Goal: Obtain resource: Obtain resource

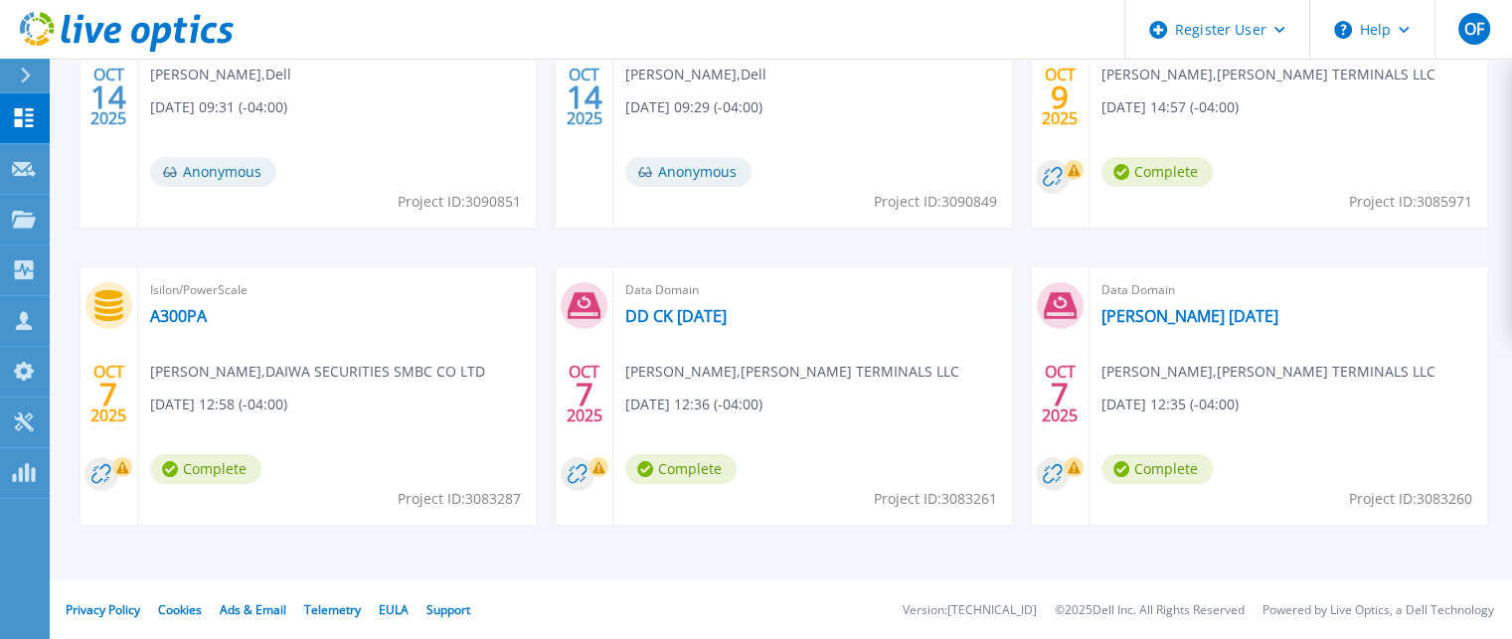
scroll to position [64, 0]
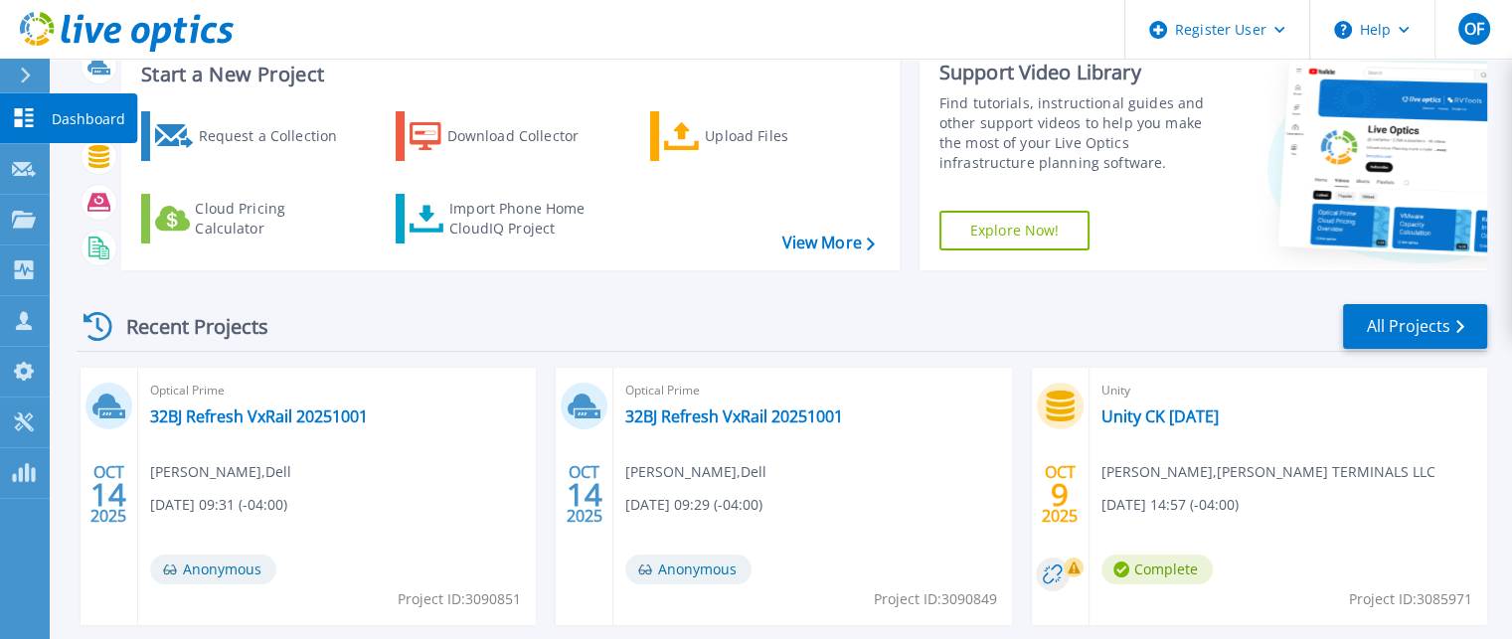
click at [23, 122] on icon at bounding box center [24, 117] width 24 height 19
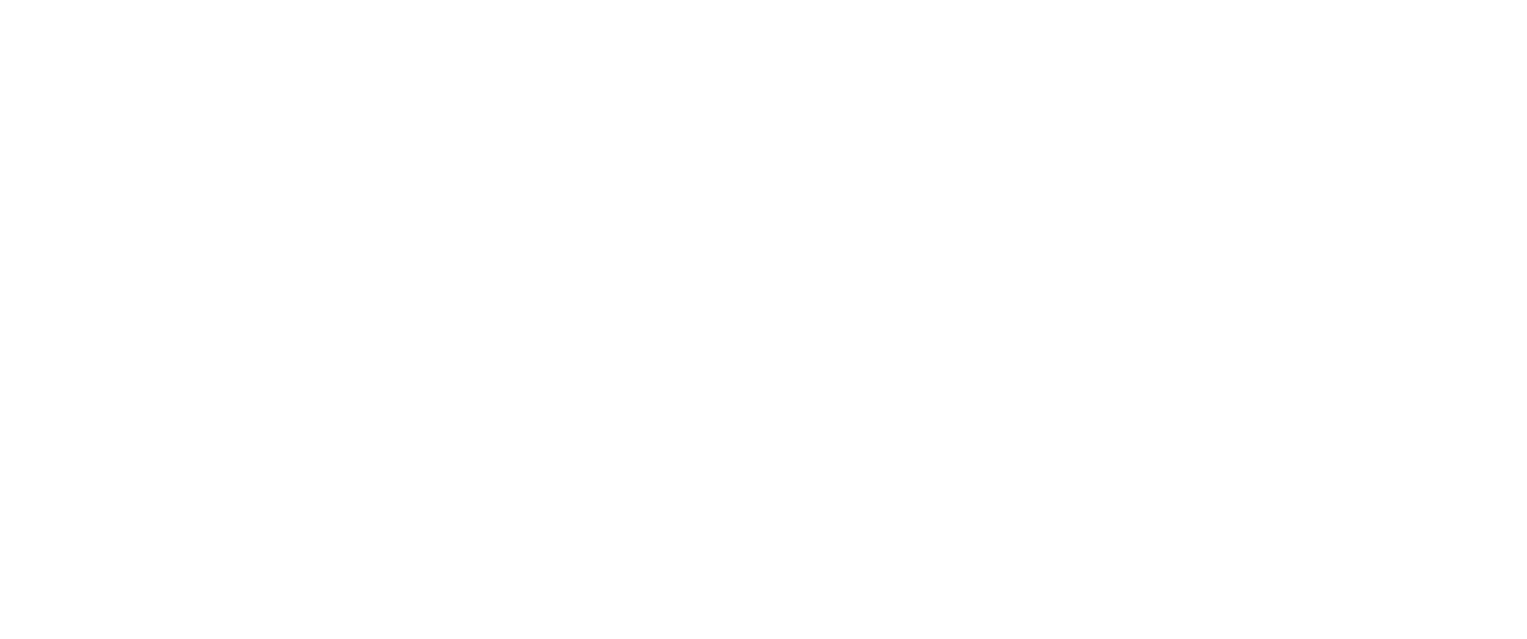
scroll to position [0, 0]
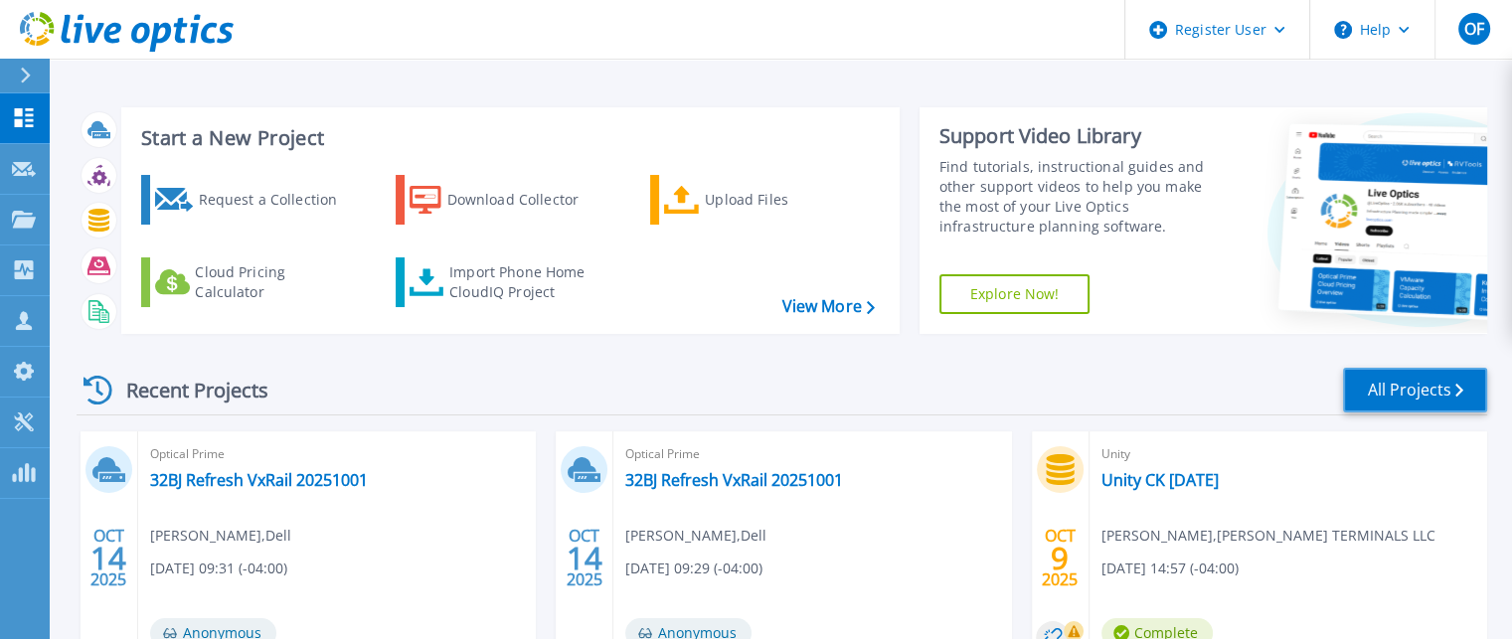
drag, startPoint x: 1395, startPoint y: 395, endPoint x: 1124, endPoint y: 376, distance: 272.1
click at [1395, 395] on link "All Projects" at bounding box center [1415, 390] width 144 height 45
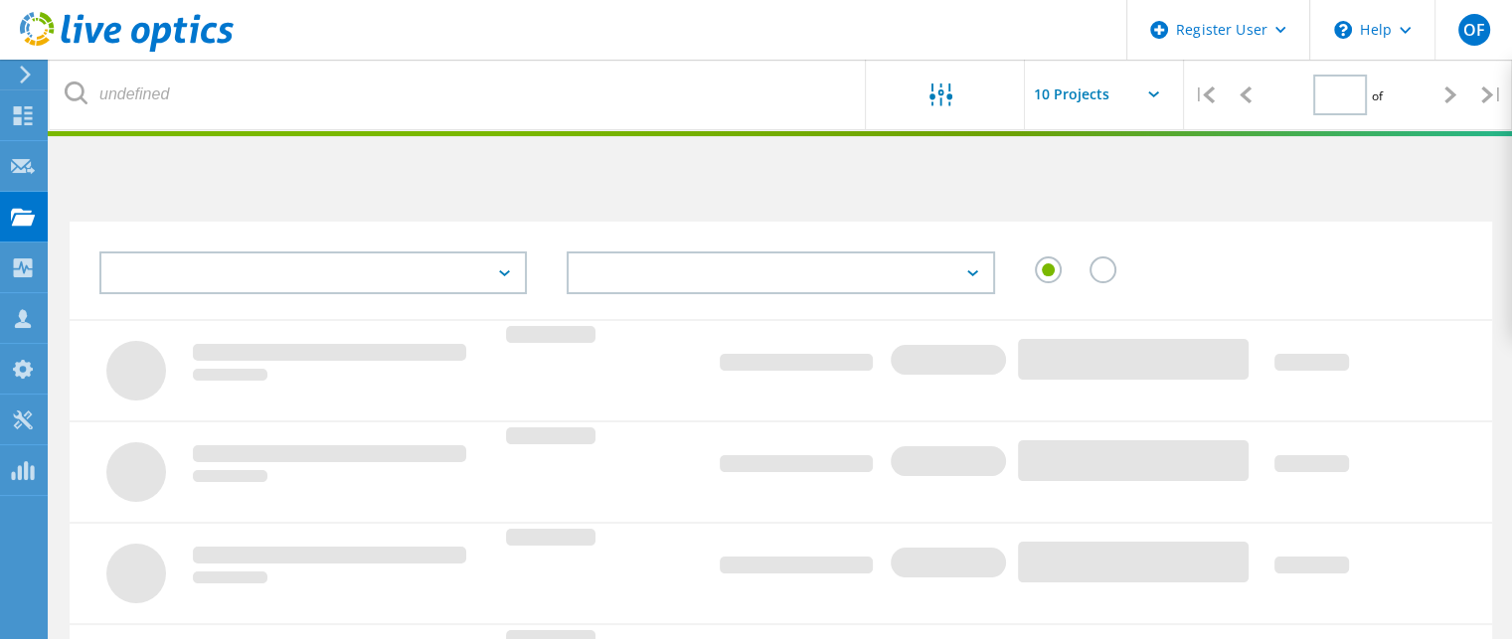
type input "2"
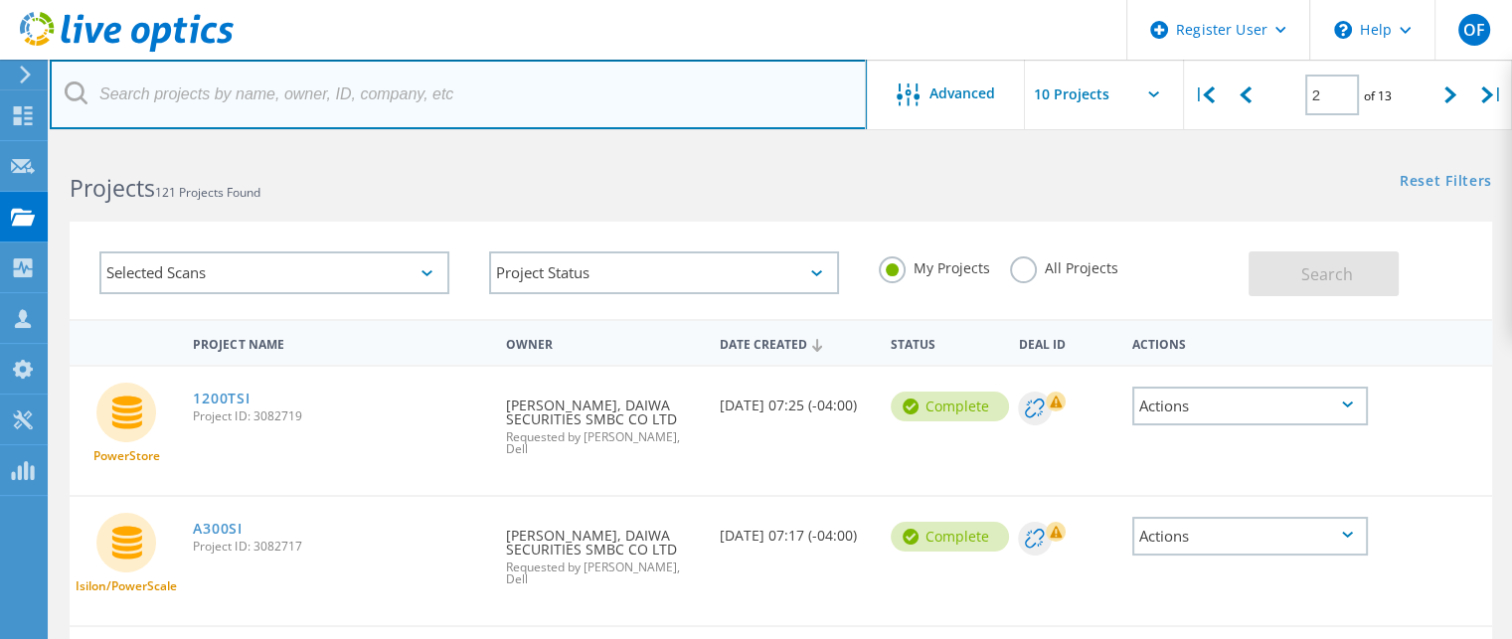
click at [319, 88] on input "text" at bounding box center [458, 95] width 817 height 70
paste input "3070715"
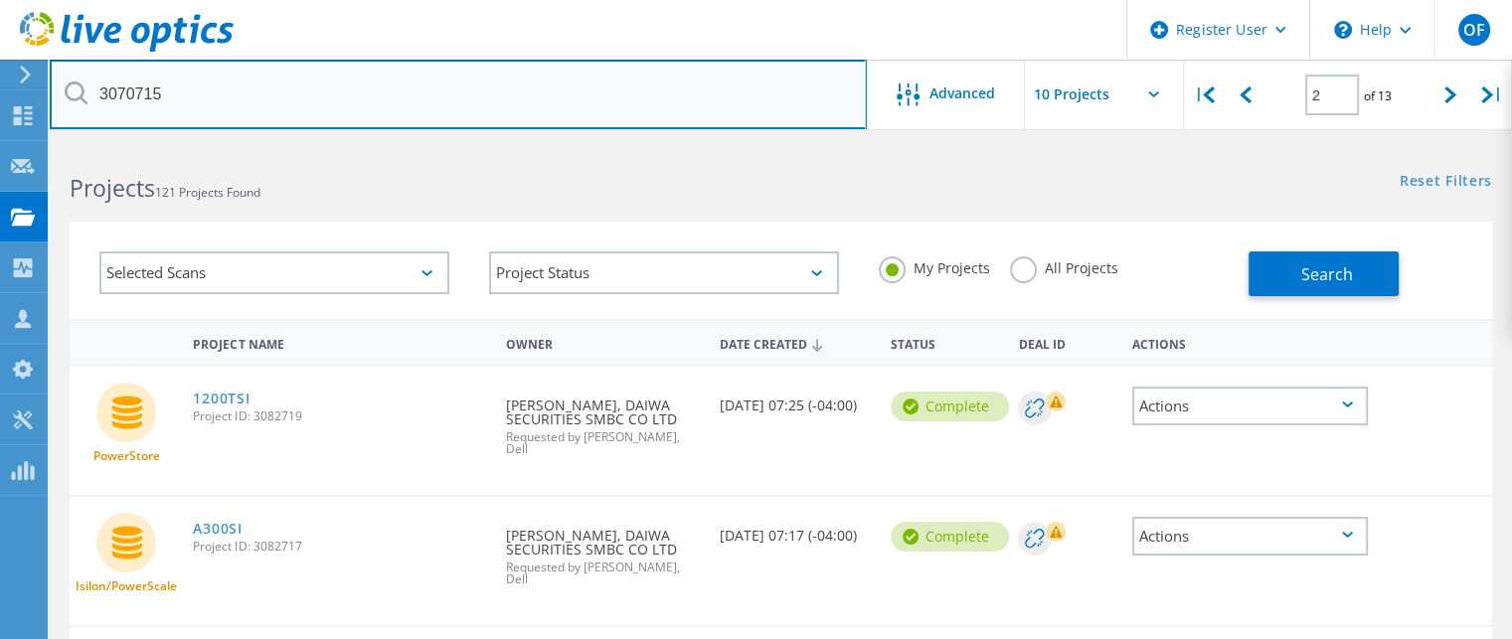
type input "3070715"
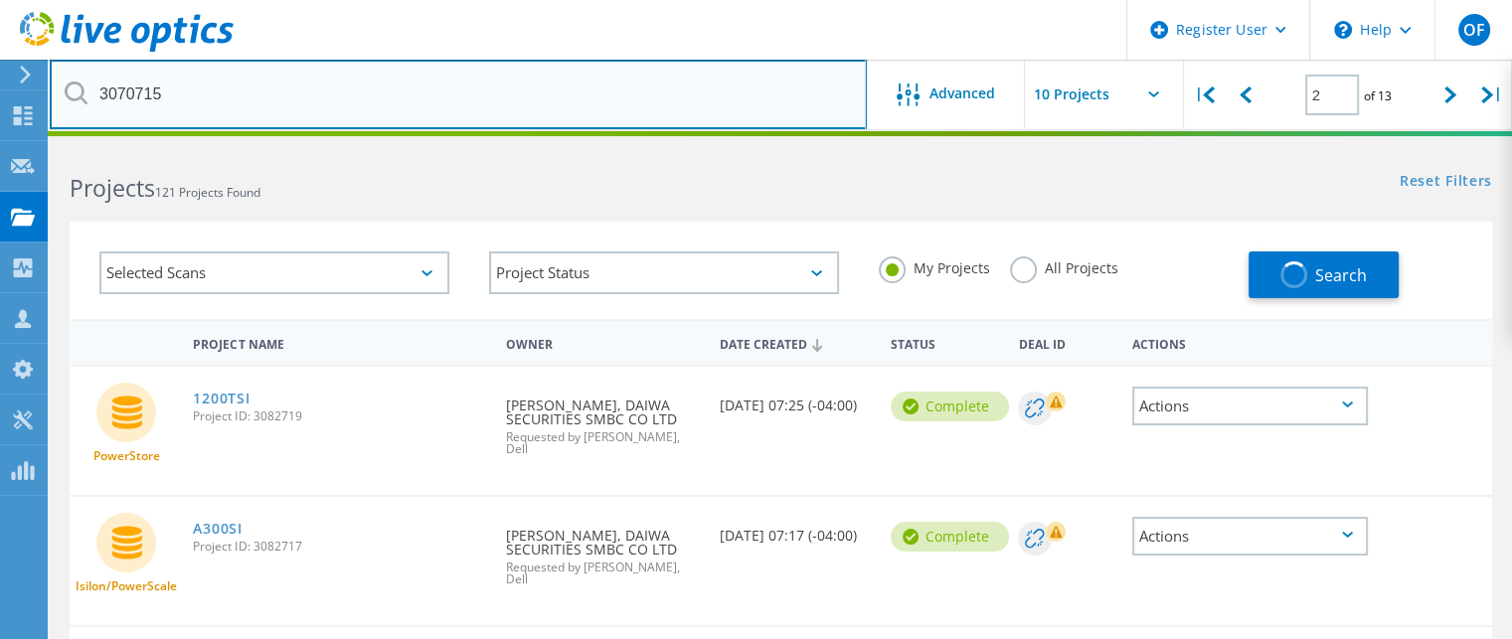
type input "1"
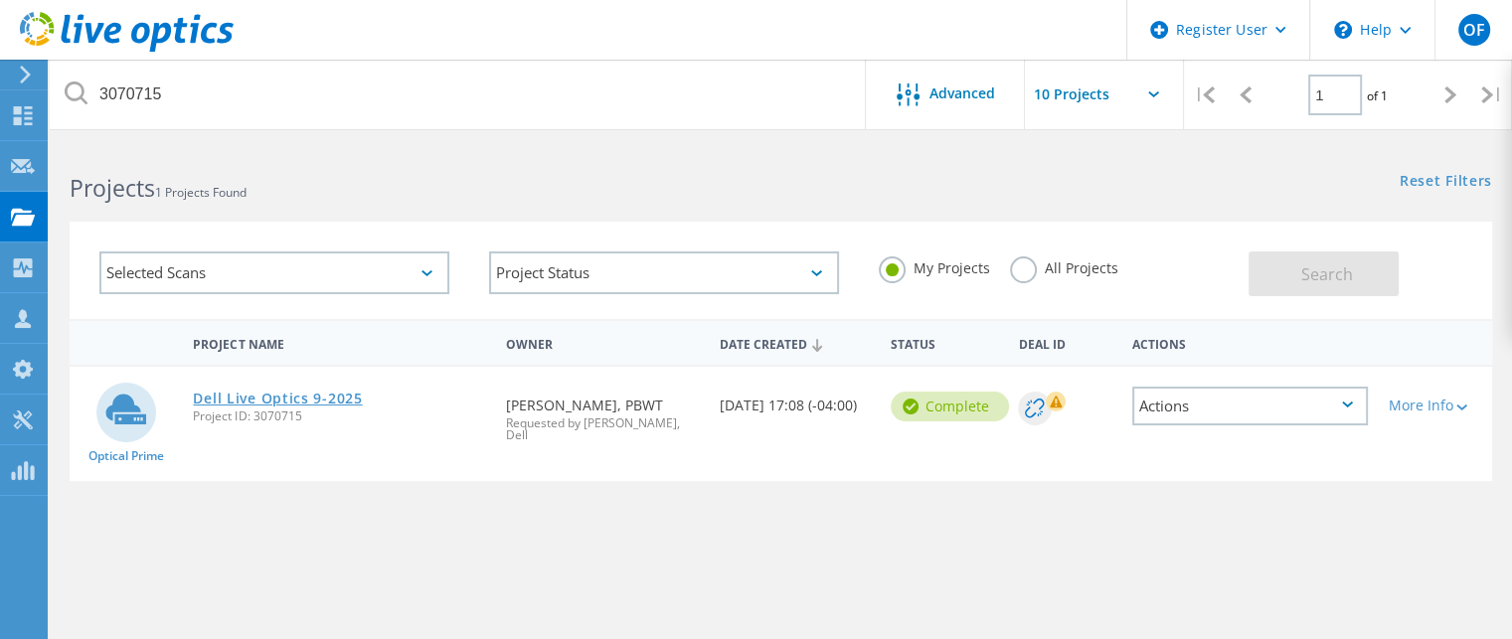
click at [291, 400] on link "Dell Live Optics 9-2025" at bounding box center [277, 399] width 169 height 14
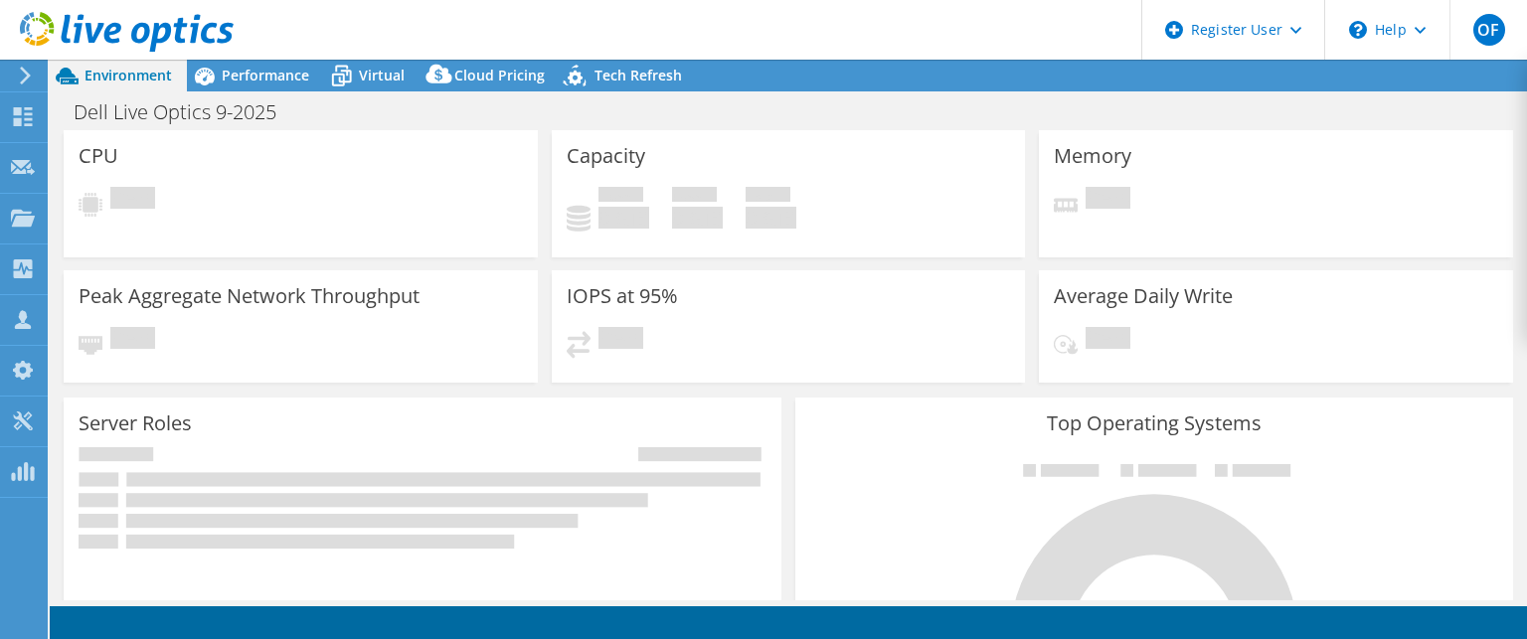
select select "USD"
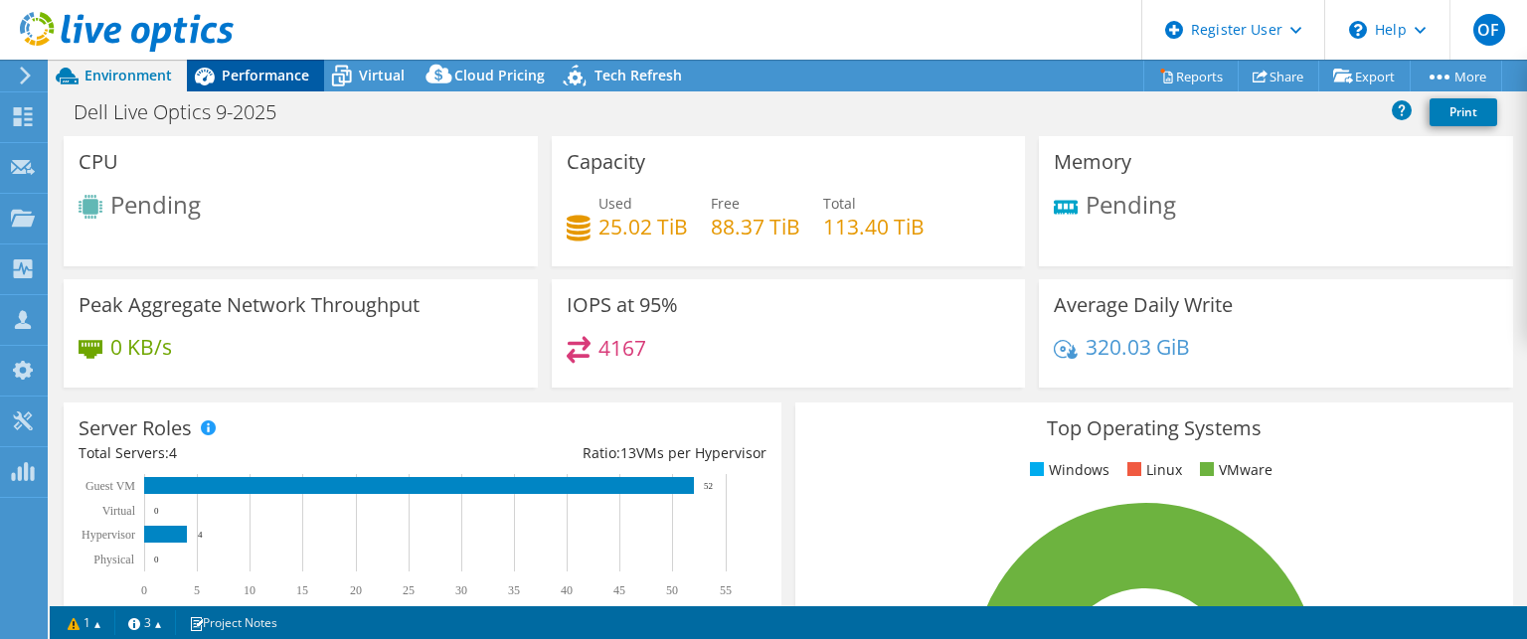
click at [286, 73] on span "Performance" at bounding box center [266, 75] width 88 height 19
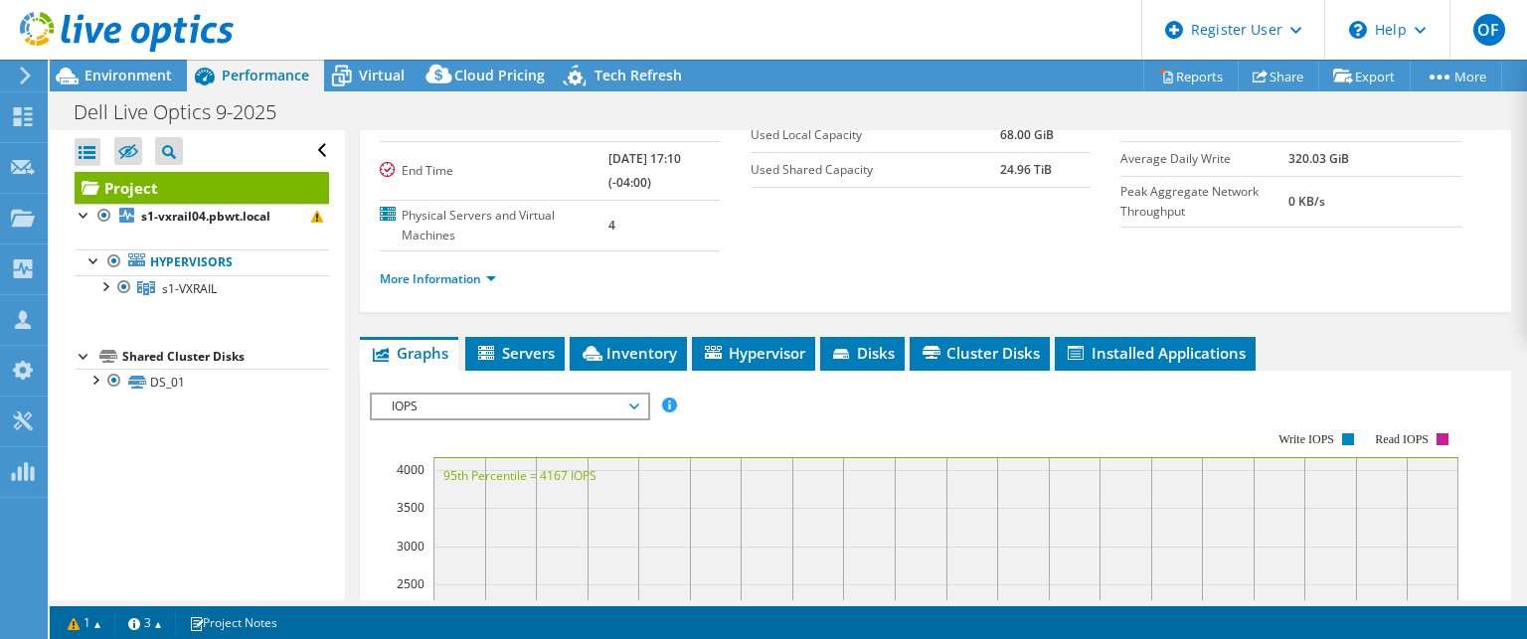
scroll to position [99, 0]
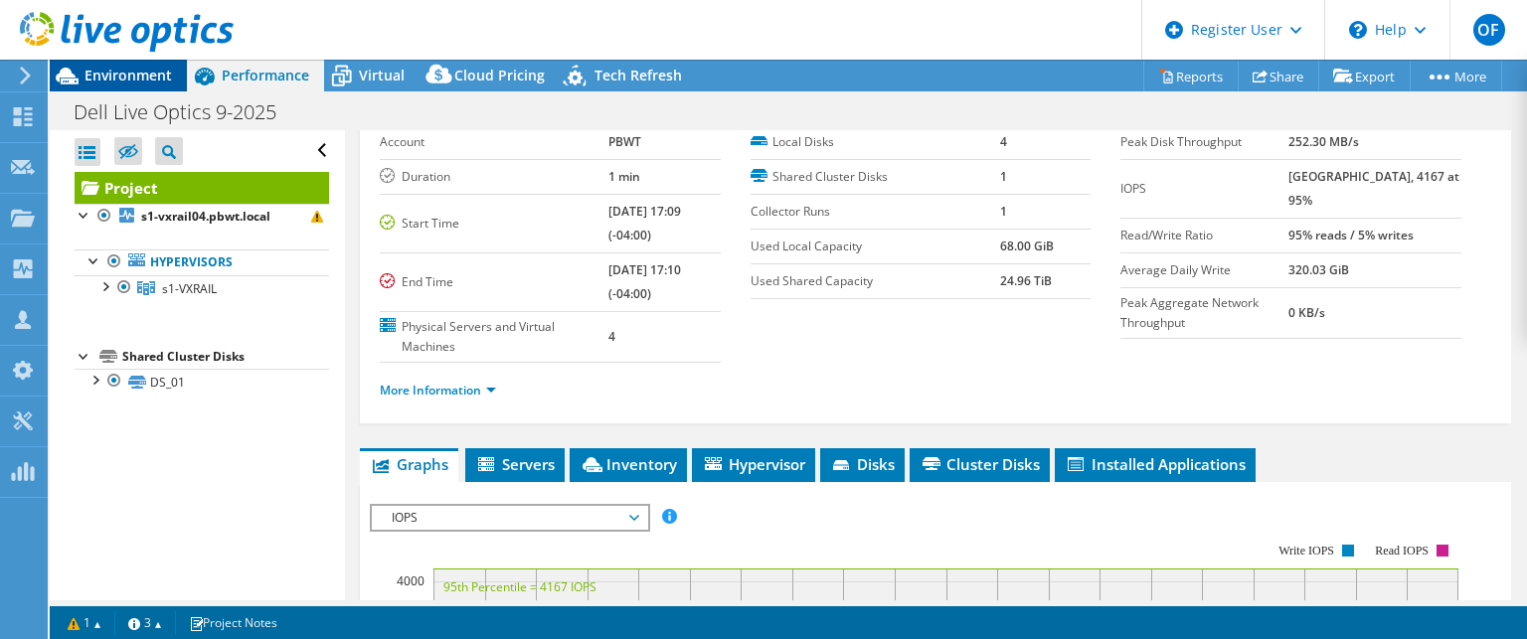
click at [108, 71] on span "Environment" at bounding box center [129, 75] width 88 height 19
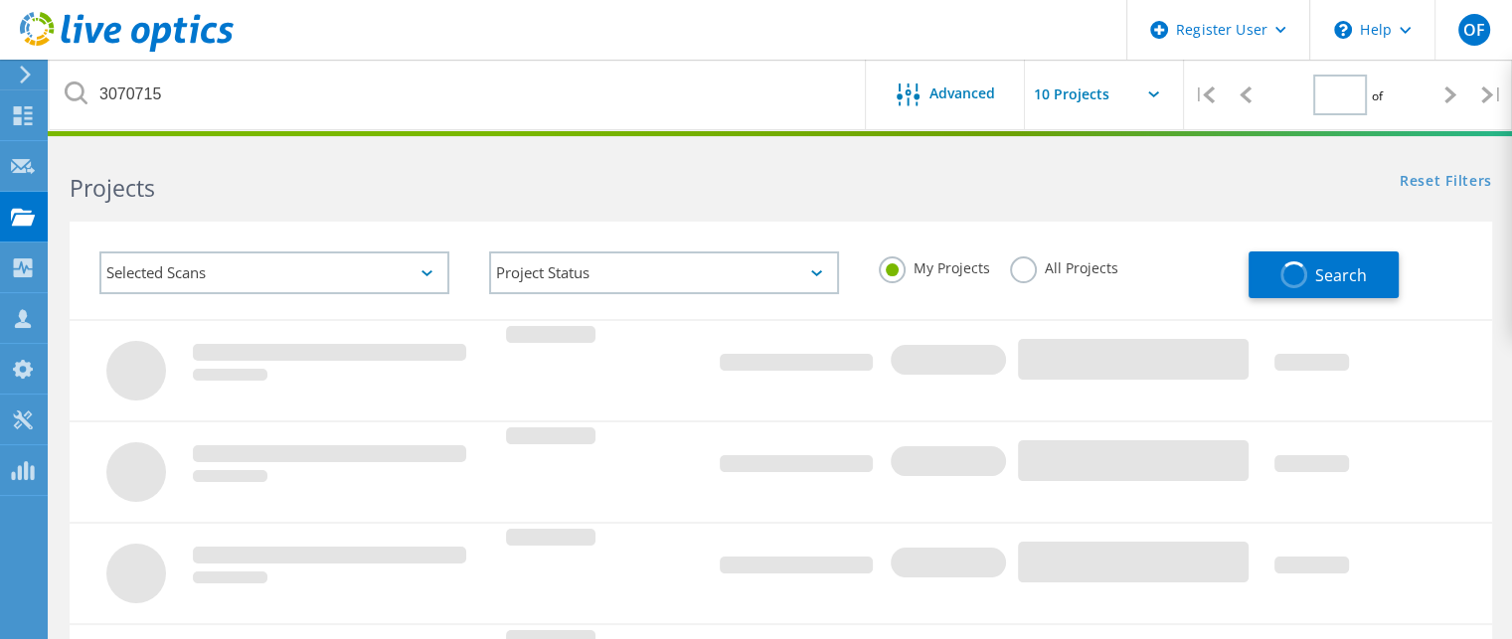
type input "1"
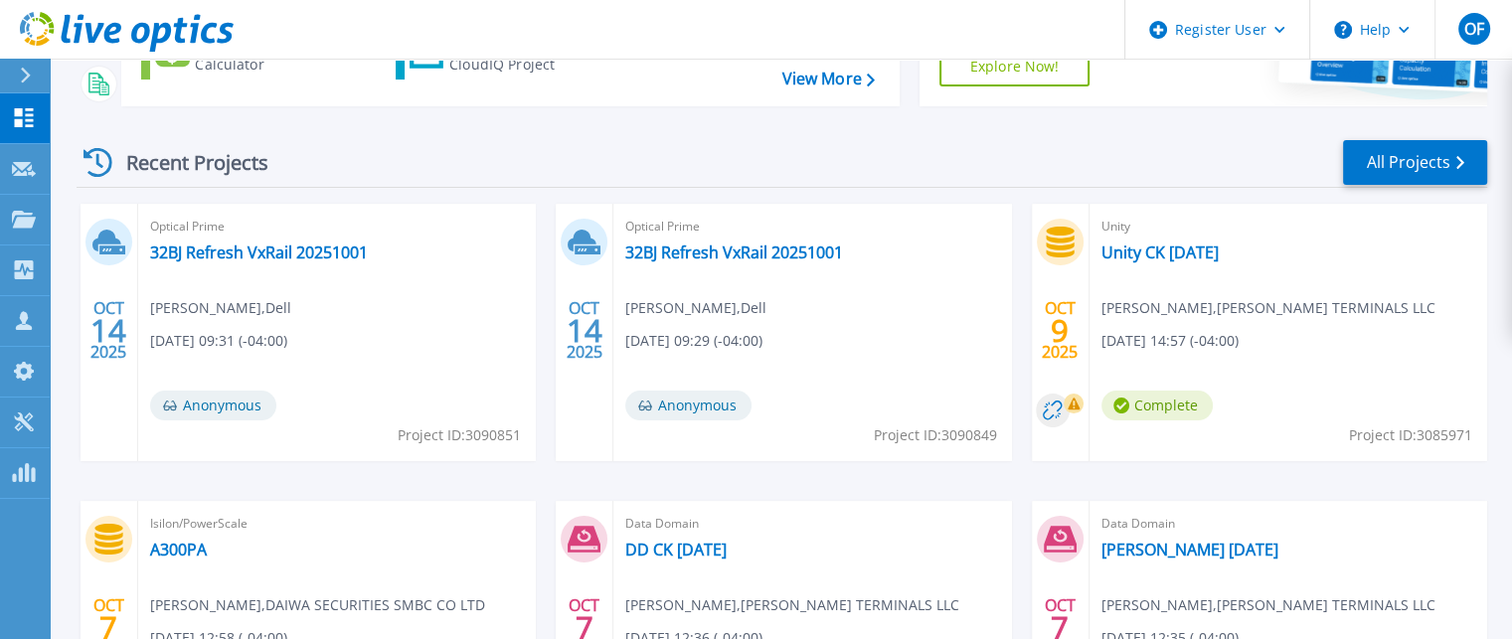
scroll to position [199, 0]
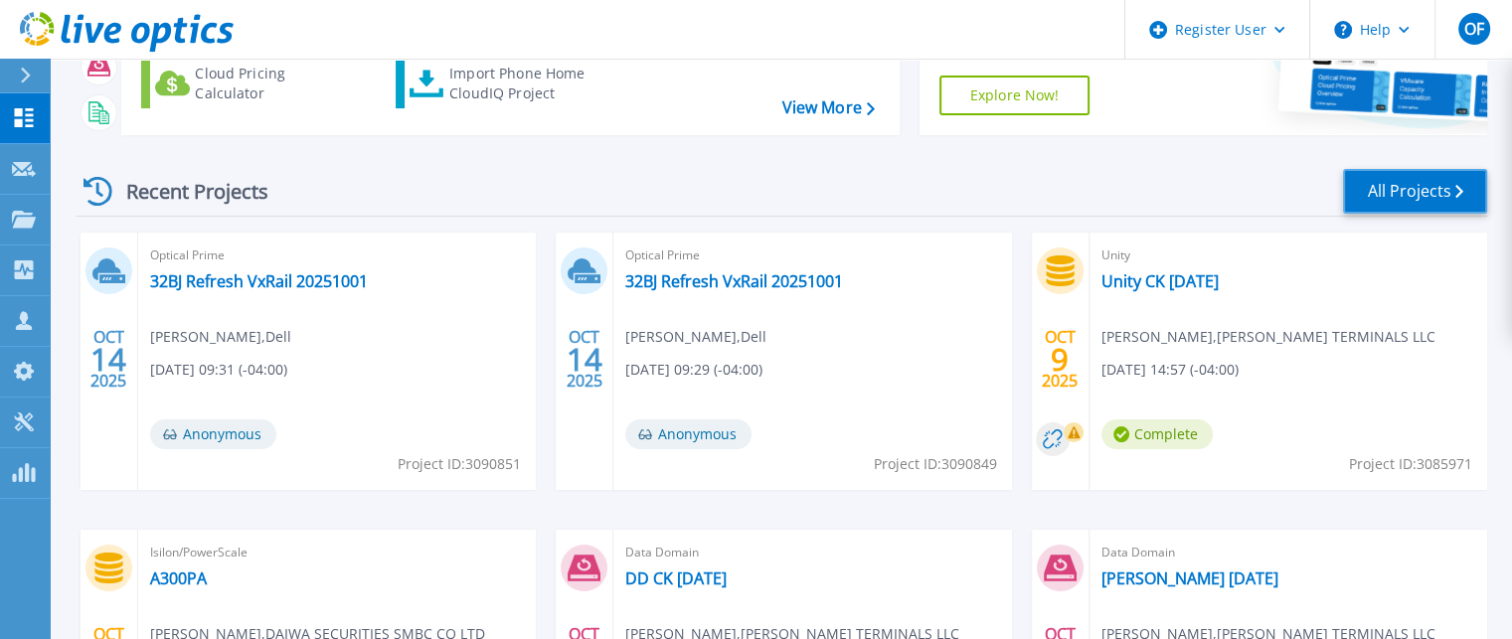
drag, startPoint x: 1405, startPoint y: 188, endPoint x: 1381, endPoint y: 194, distance: 24.6
click at [1405, 188] on link "All Projects" at bounding box center [1415, 191] width 144 height 45
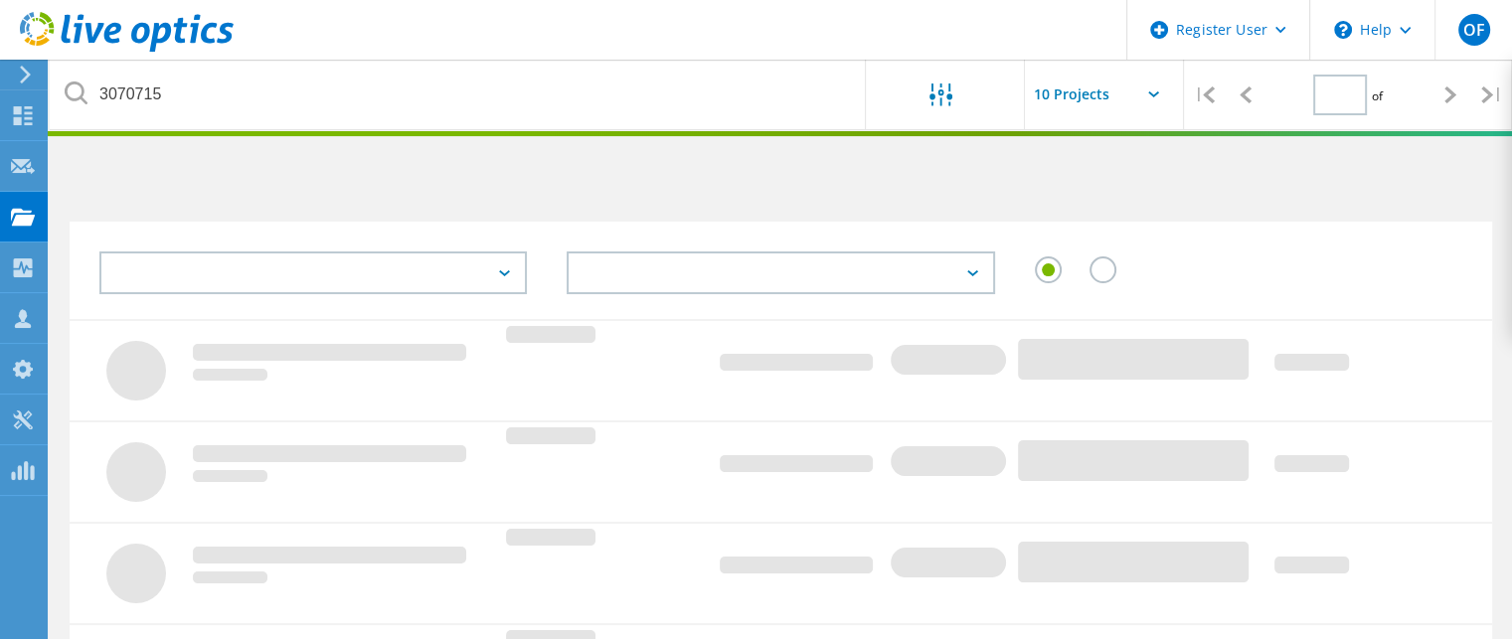
type input "1"
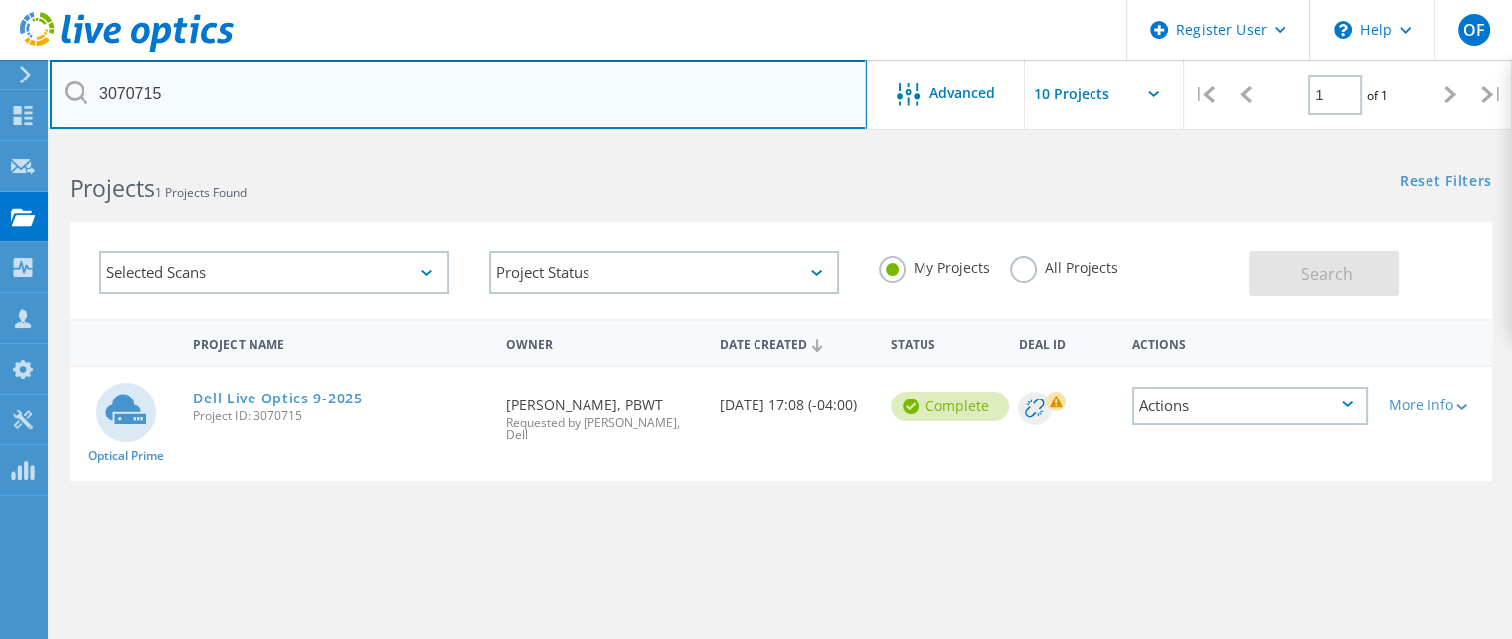
drag, startPoint x: 323, startPoint y: 79, endPoint x: 0, endPoint y: 82, distance: 323.2
click at [0, 144] on div "Register User \n Help Explore Helpful Articles Contact Support OF Dell User Oba…" at bounding box center [756, 530] width 1512 height 772
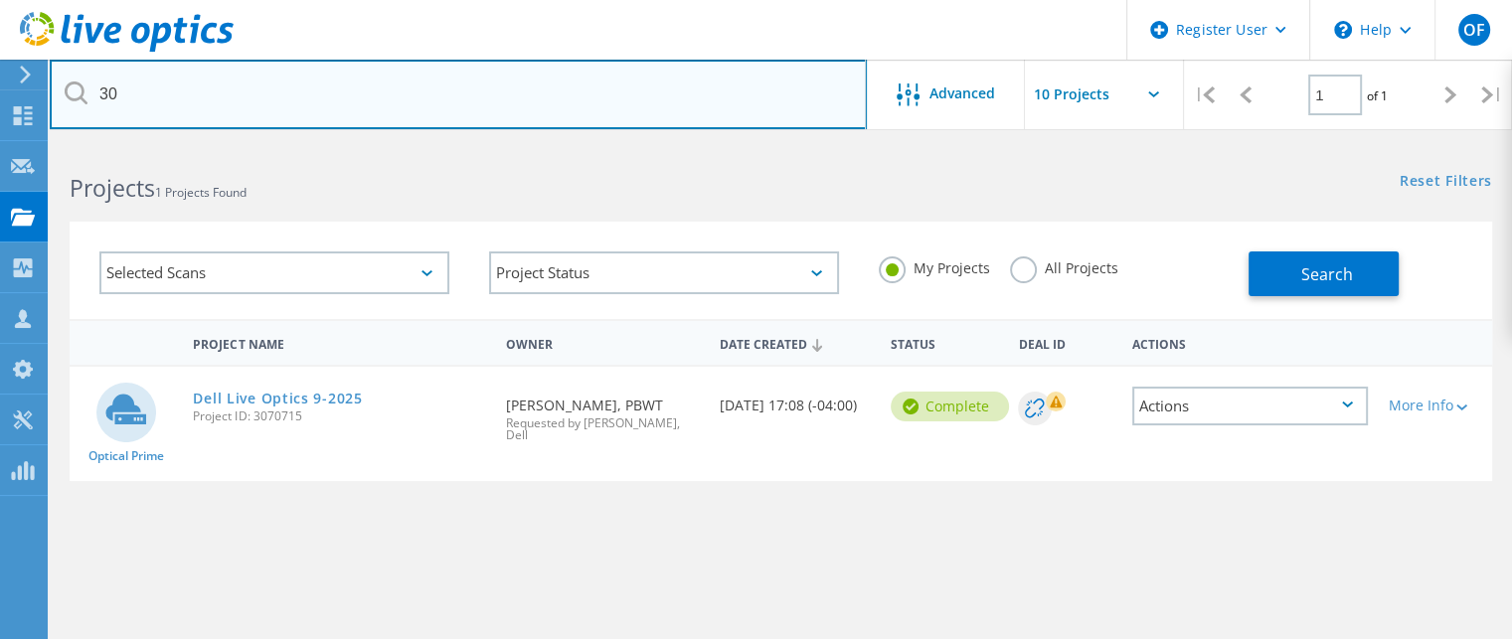
type input "3"
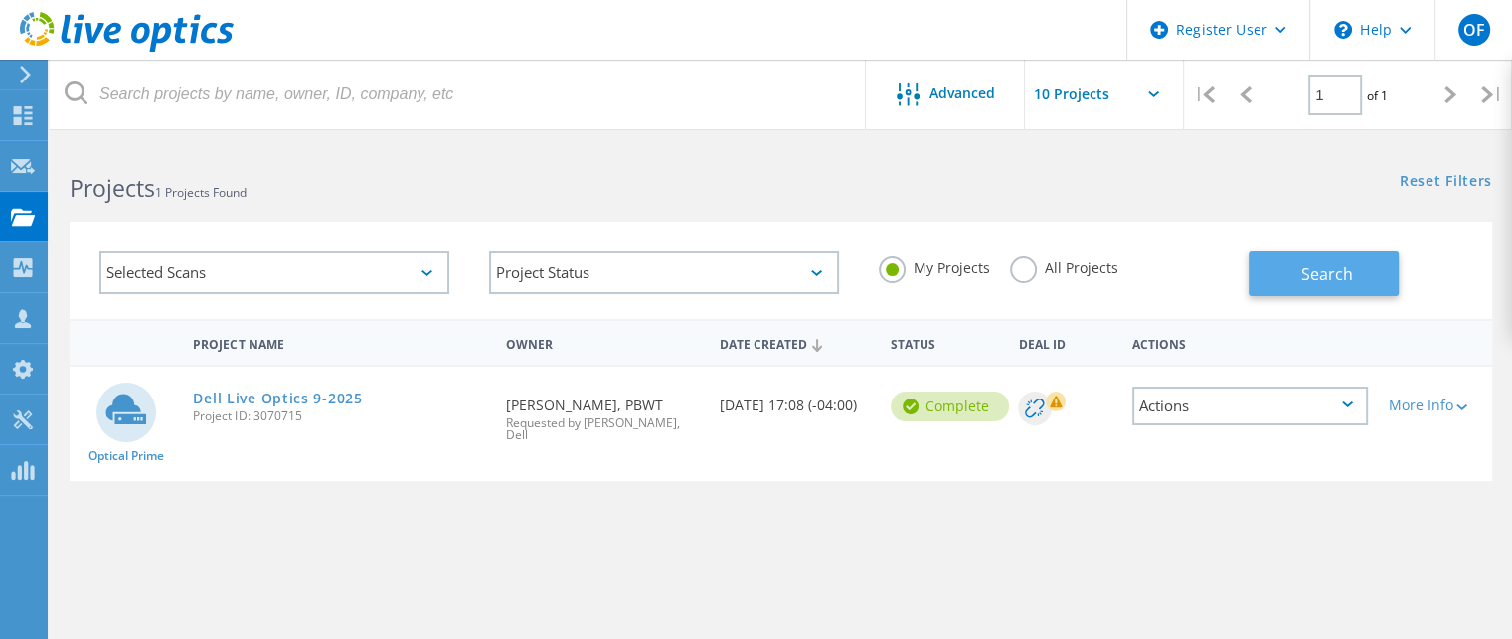
click at [1327, 277] on span "Search" at bounding box center [1328, 275] width 52 height 22
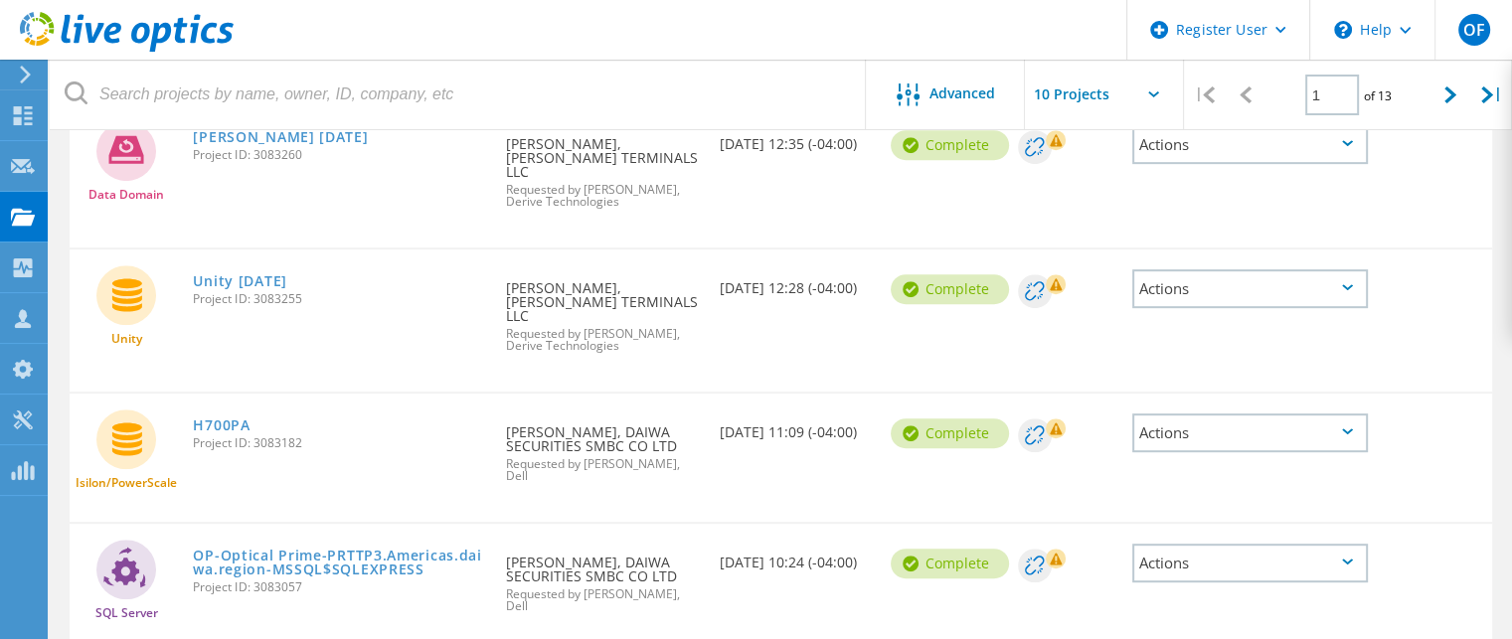
scroll to position [798, 0]
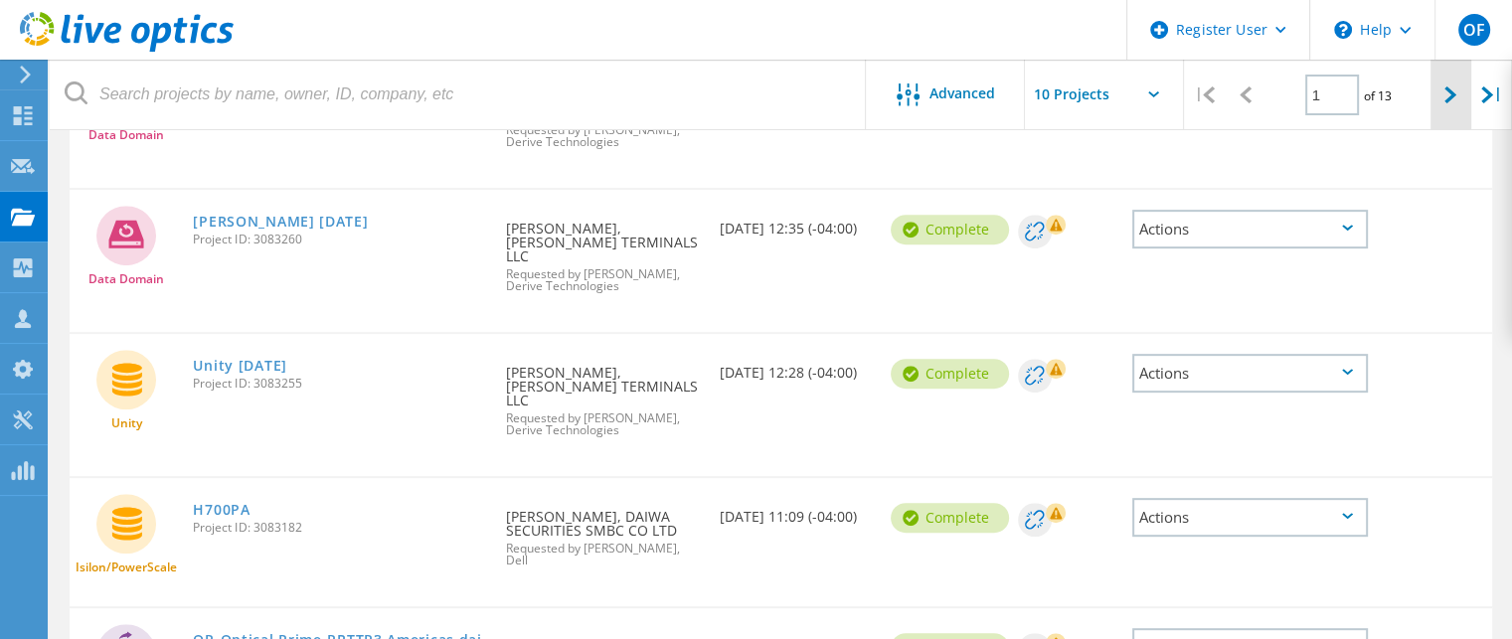
click at [1441, 90] on div at bounding box center [1451, 95] width 41 height 71
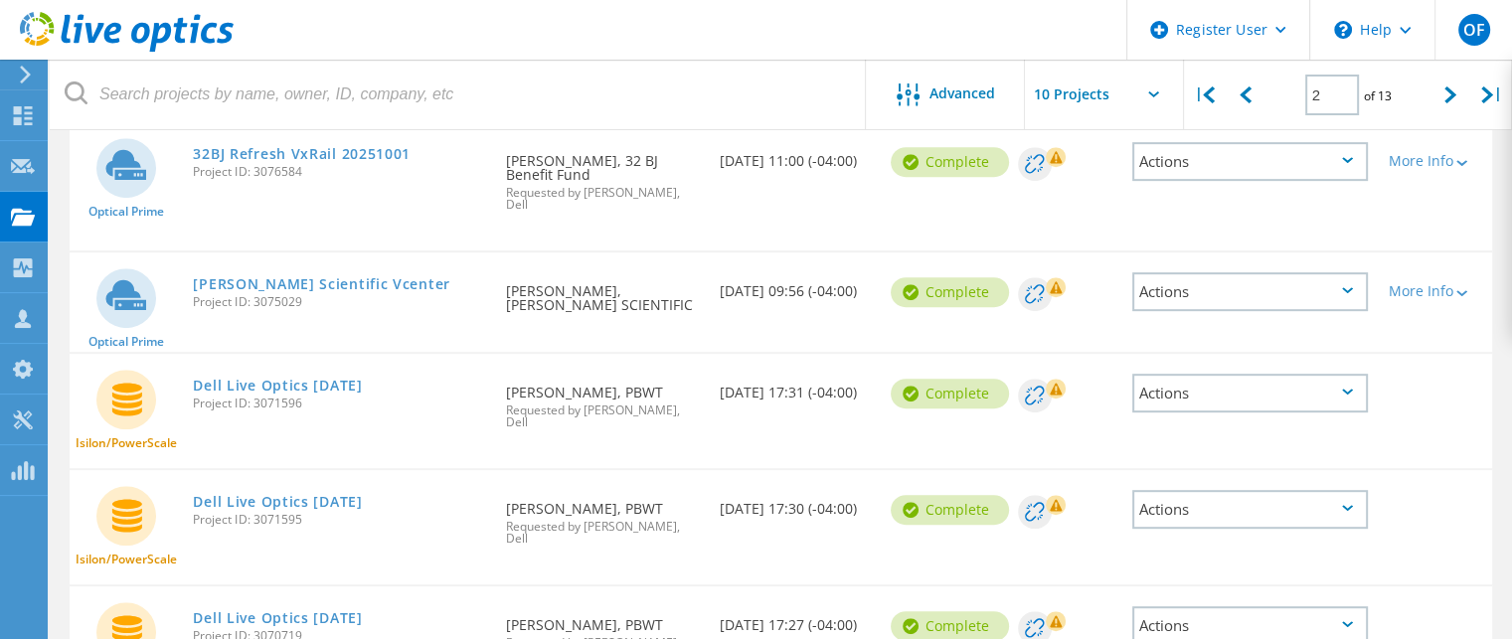
scroll to position [880, 0]
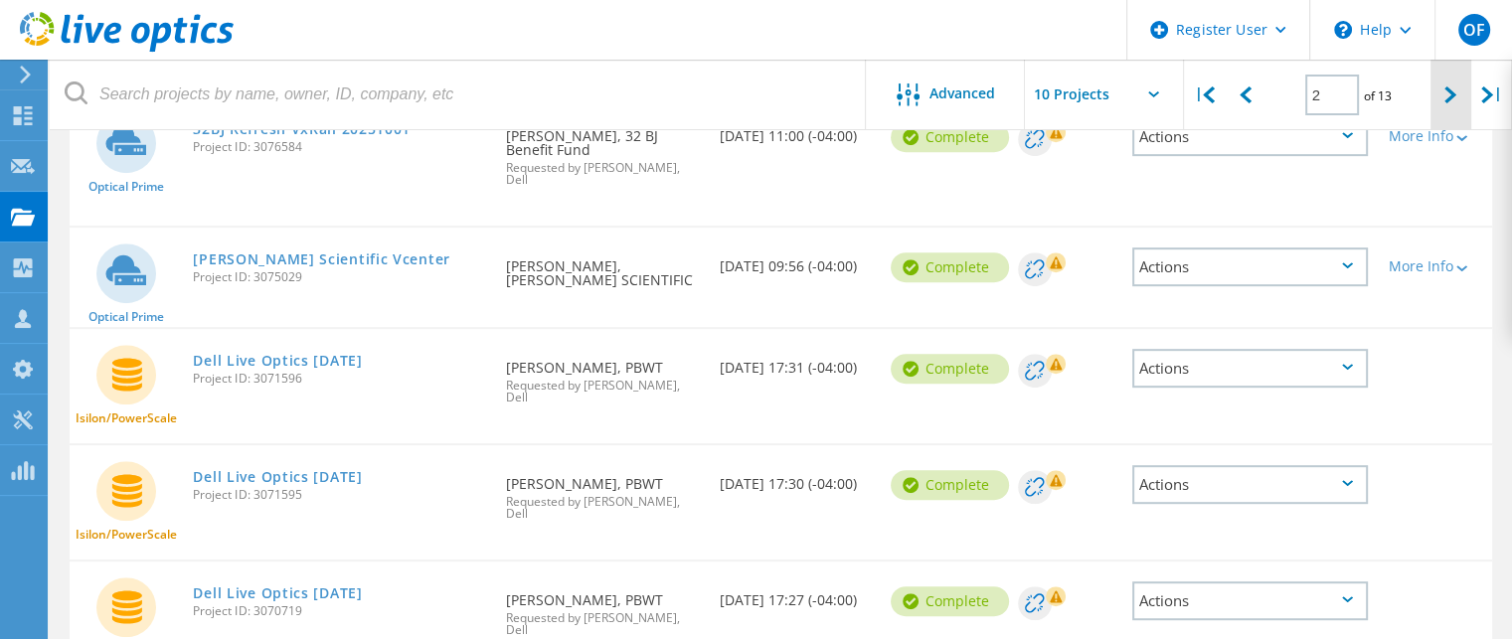
click at [1444, 93] on div at bounding box center [1451, 95] width 41 height 71
type input "3"
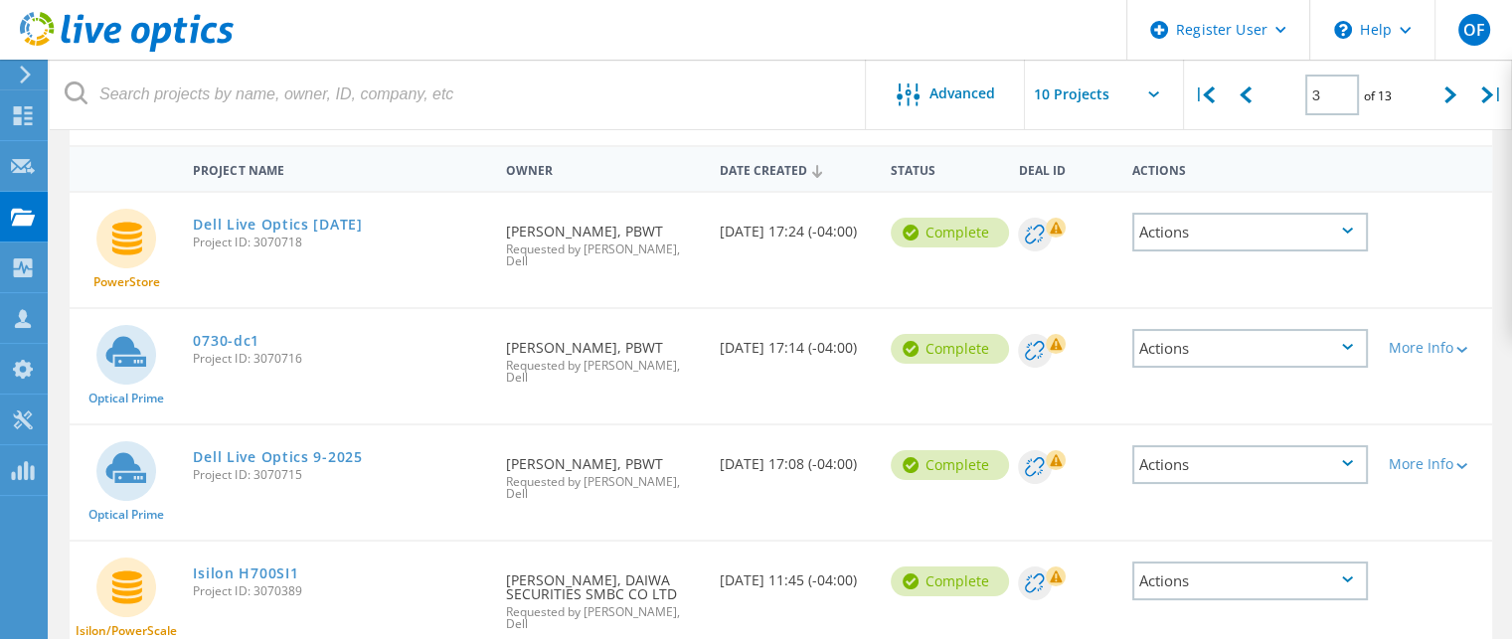
scroll to position [0, 0]
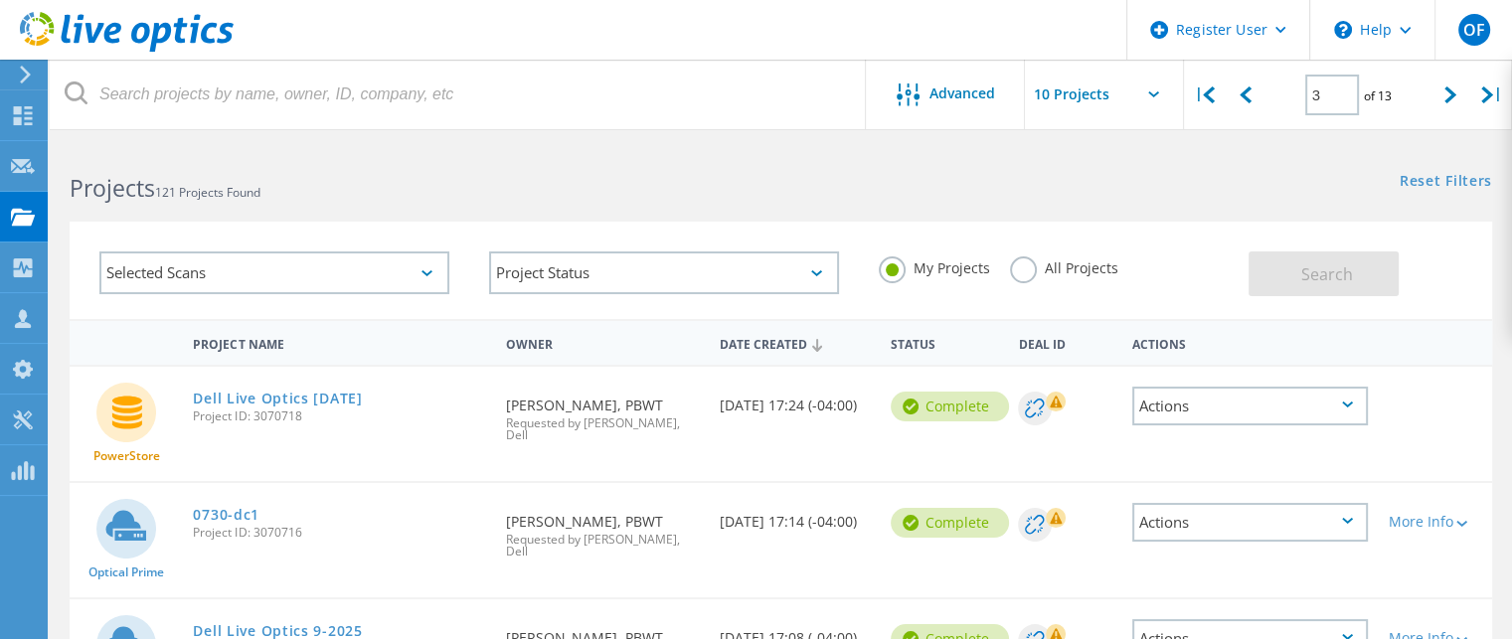
click at [1277, 405] on div "Actions" at bounding box center [1251, 406] width 237 height 39
click at [269, 405] on link "Dell Live Optics 09-26-2025" at bounding box center [277, 399] width 169 height 14
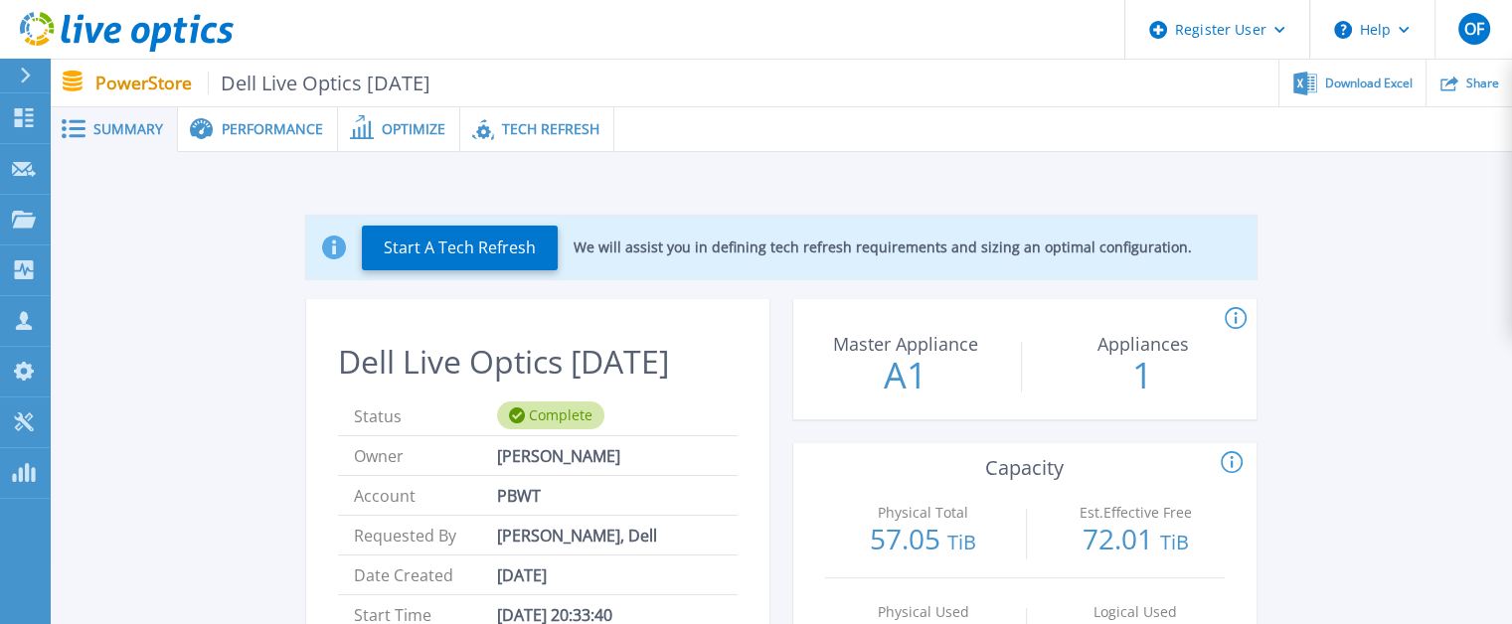
click at [537, 134] on span "Tech Refresh" at bounding box center [550, 129] width 97 height 14
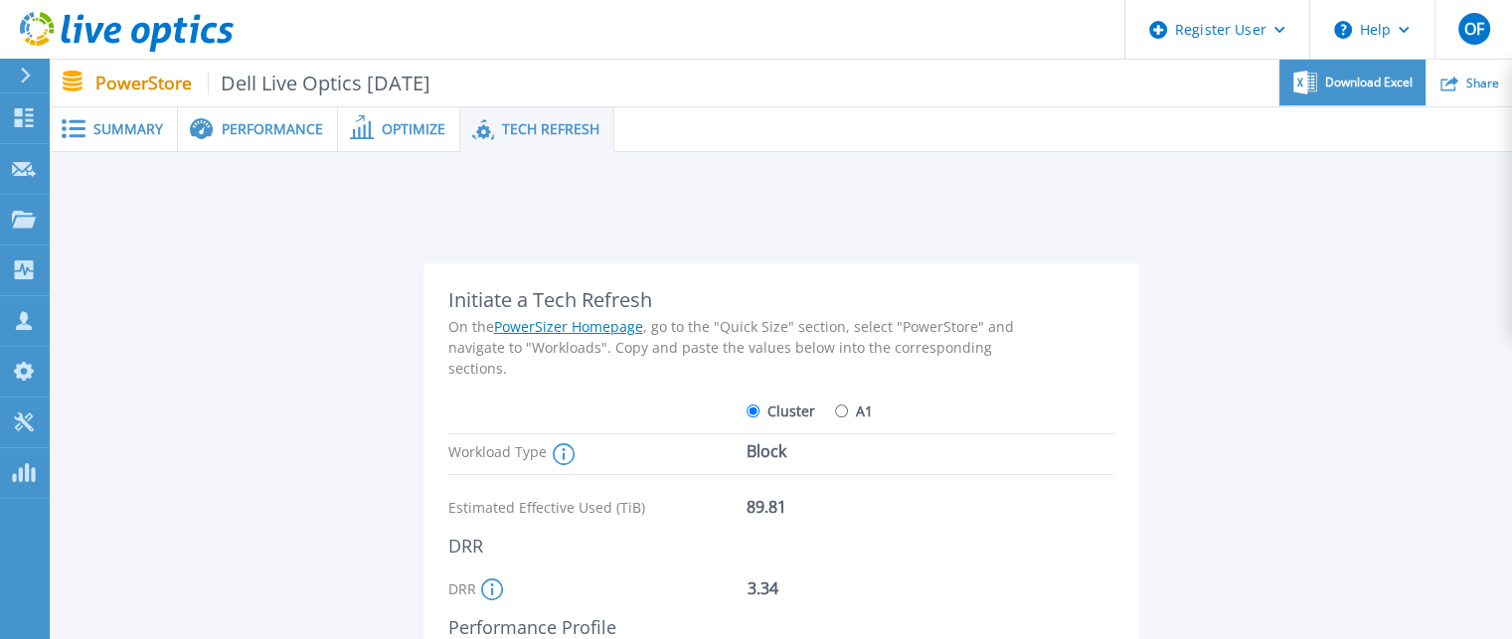
click at [1368, 92] on div "Download Excel" at bounding box center [1353, 83] width 146 height 47
click at [119, 123] on span "Summary" at bounding box center [128, 129] width 70 height 14
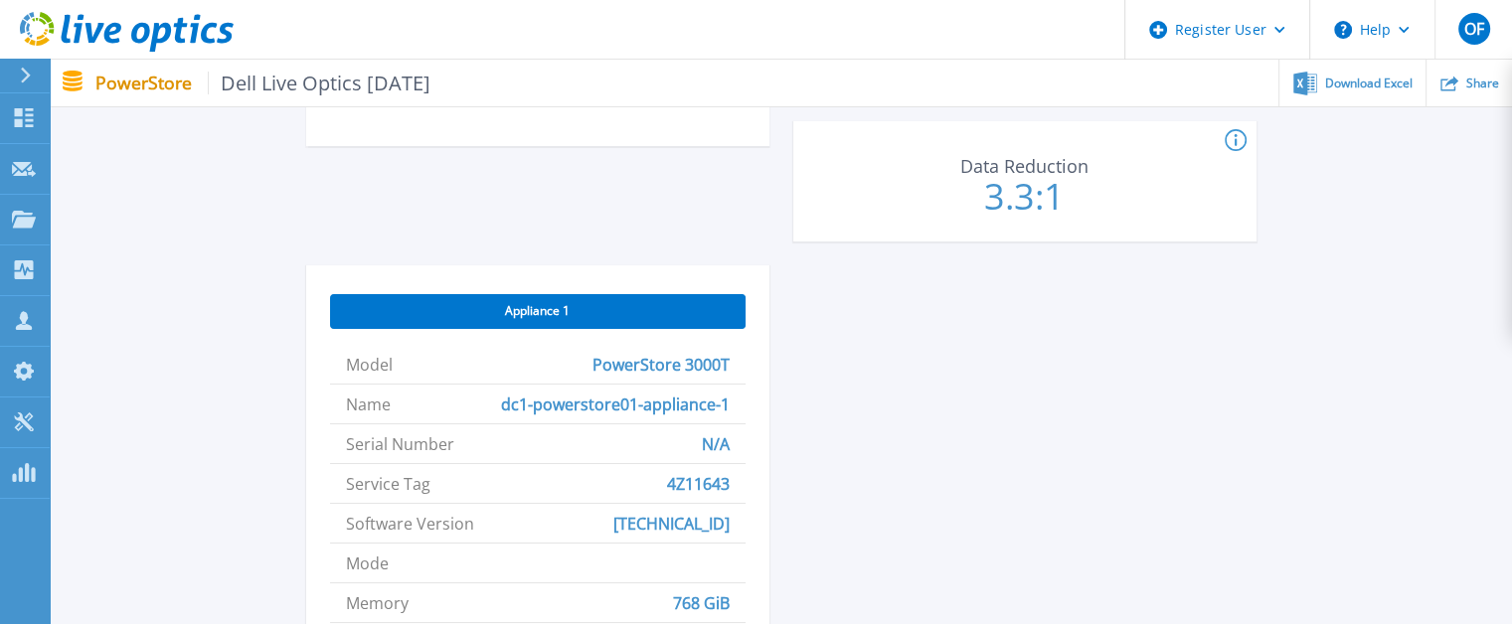
scroll to position [796, 0]
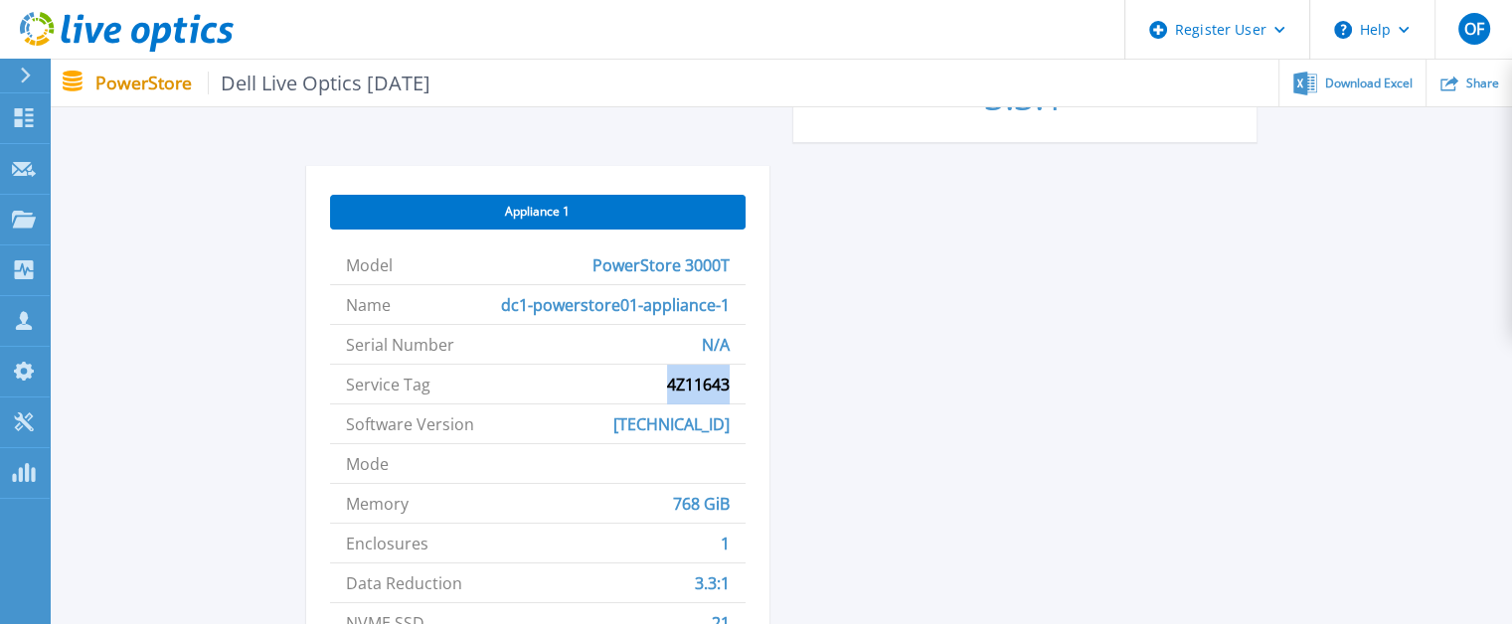
drag, startPoint x: 656, startPoint y: 391, endPoint x: 731, endPoint y: 384, distance: 74.9
click at [731, 384] on li "Service Tag 4Z11643" at bounding box center [538, 385] width 416 height 40
copy span "4Z11643"
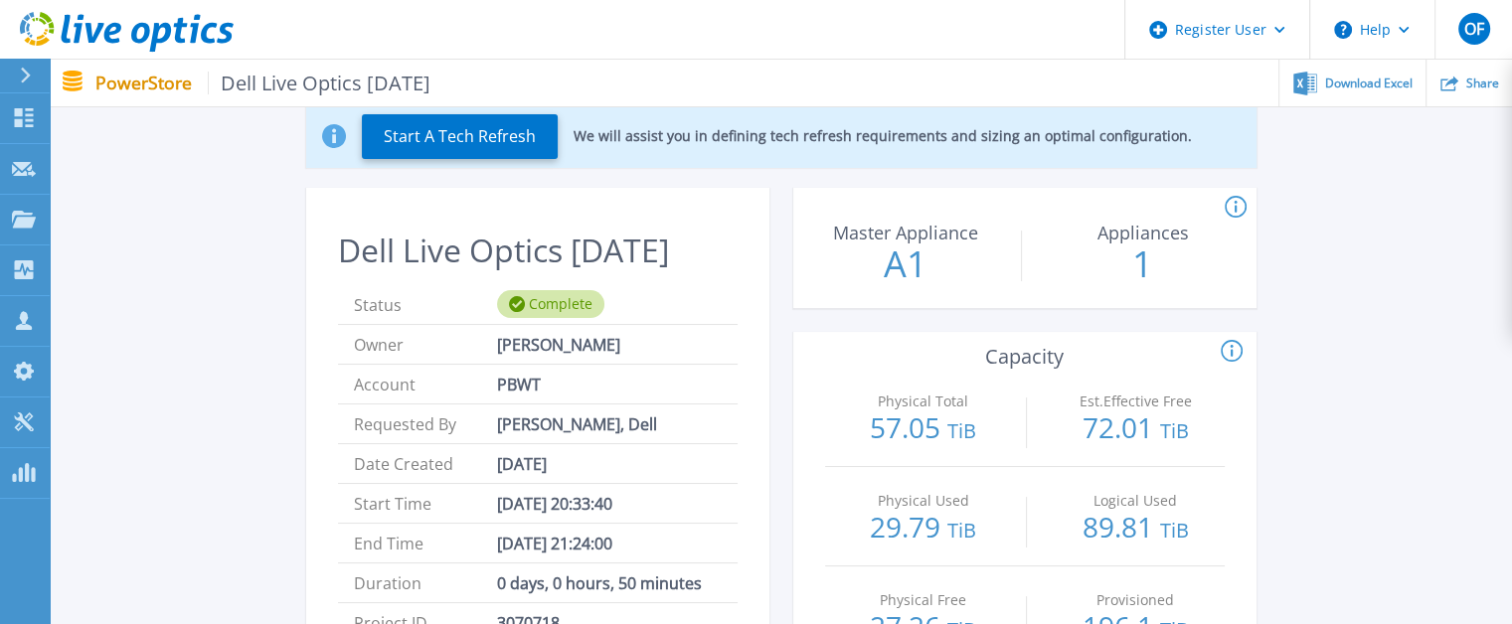
scroll to position [0, 0]
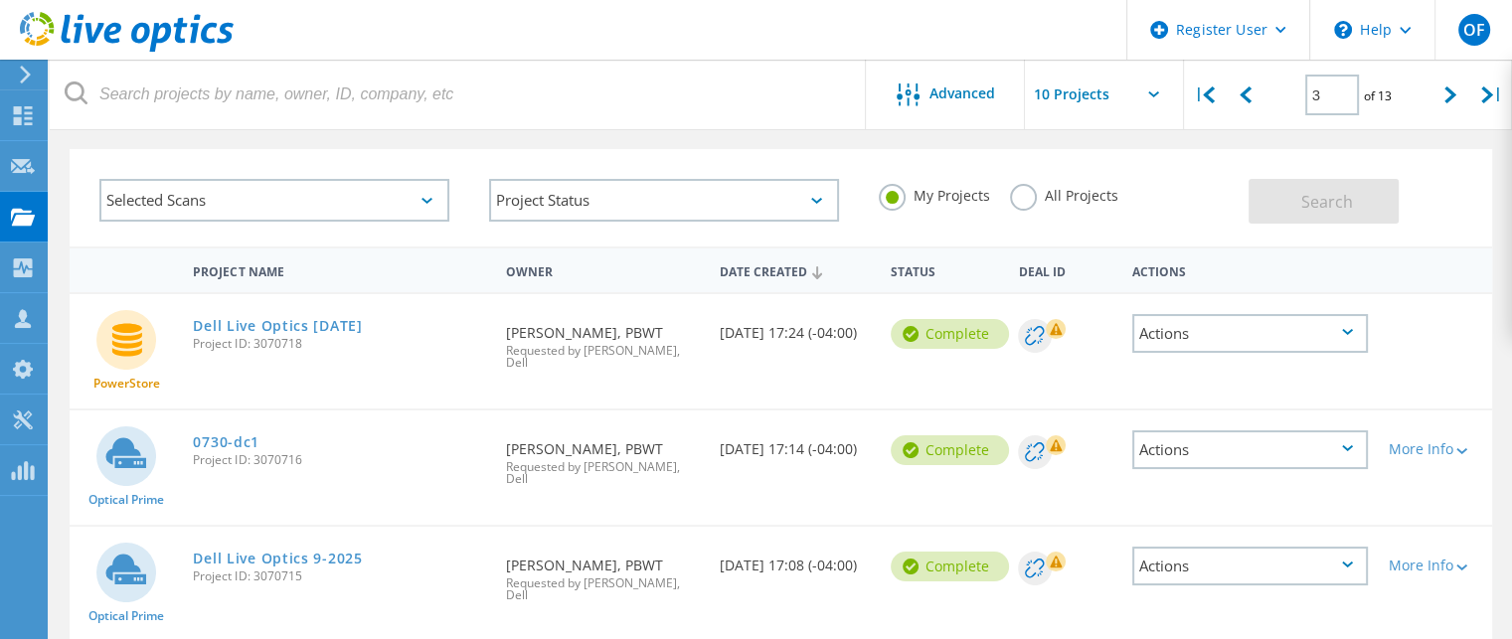
scroll to position [99, 0]
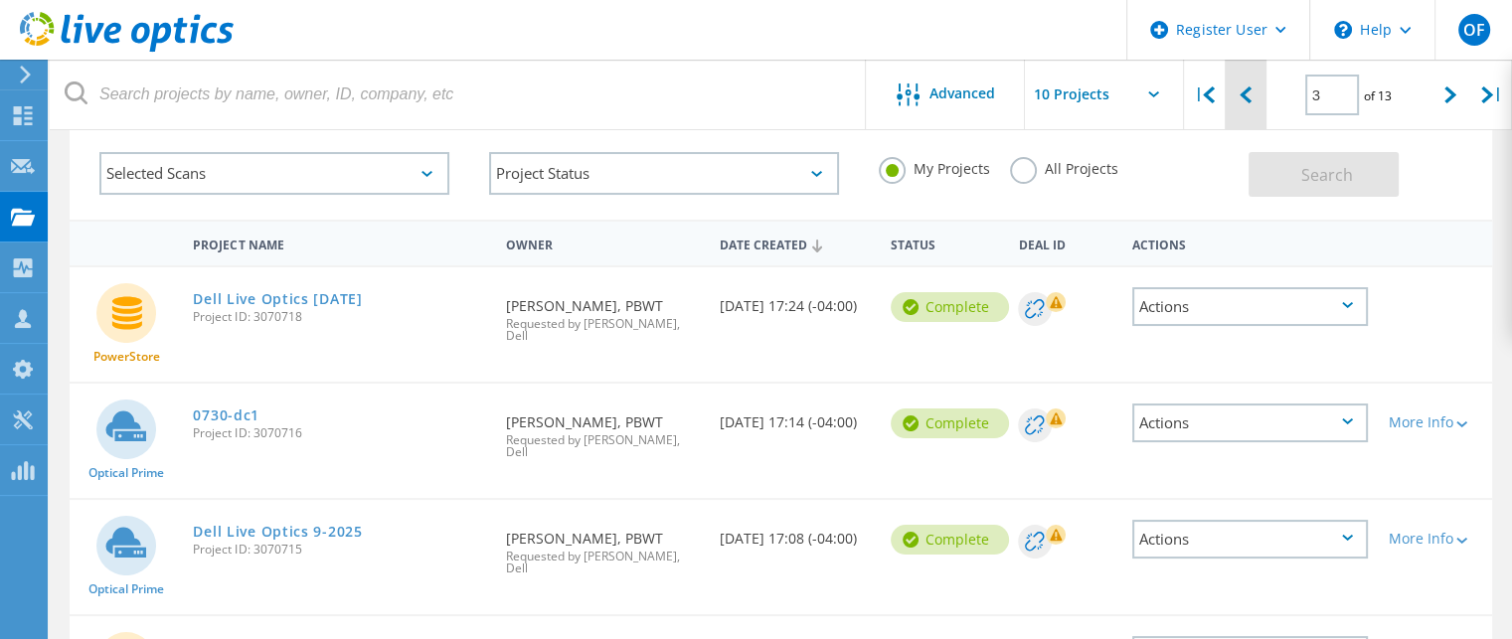
click at [1250, 88] on icon at bounding box center [1246, 95] width 12 height 17
type input "2"
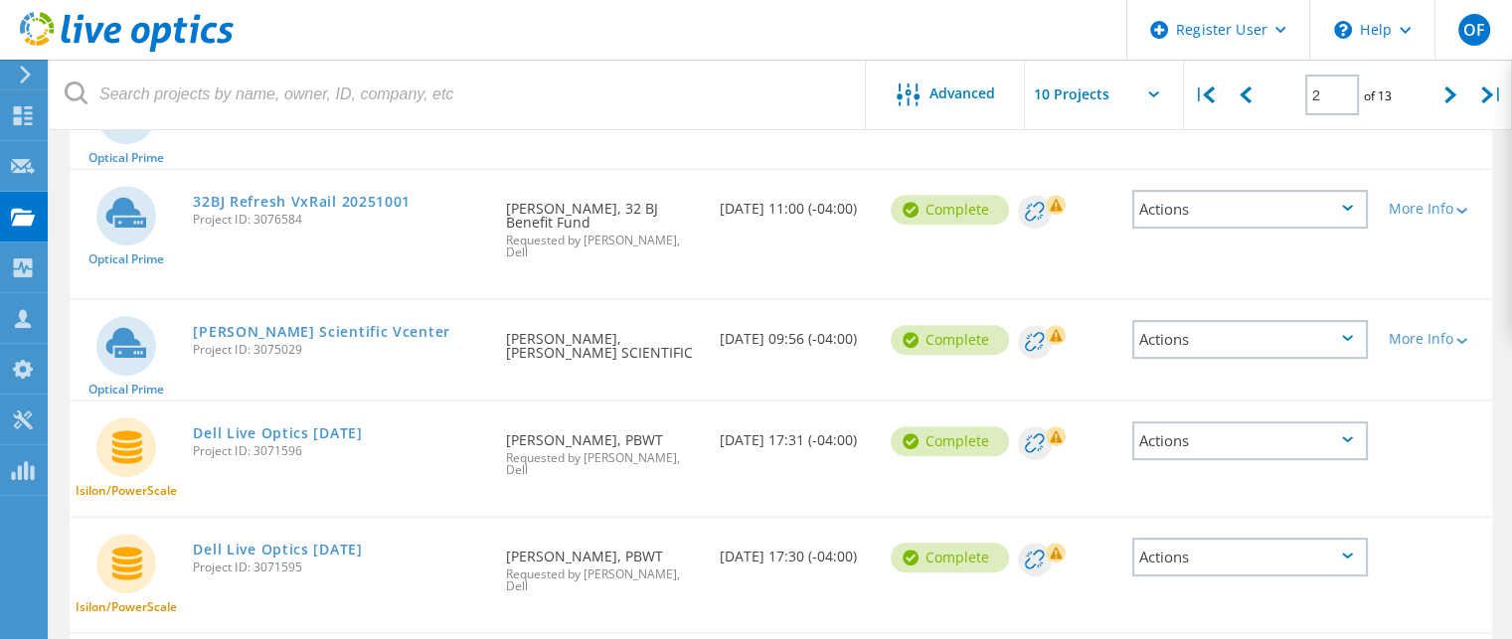
scroll to position [880, 0]
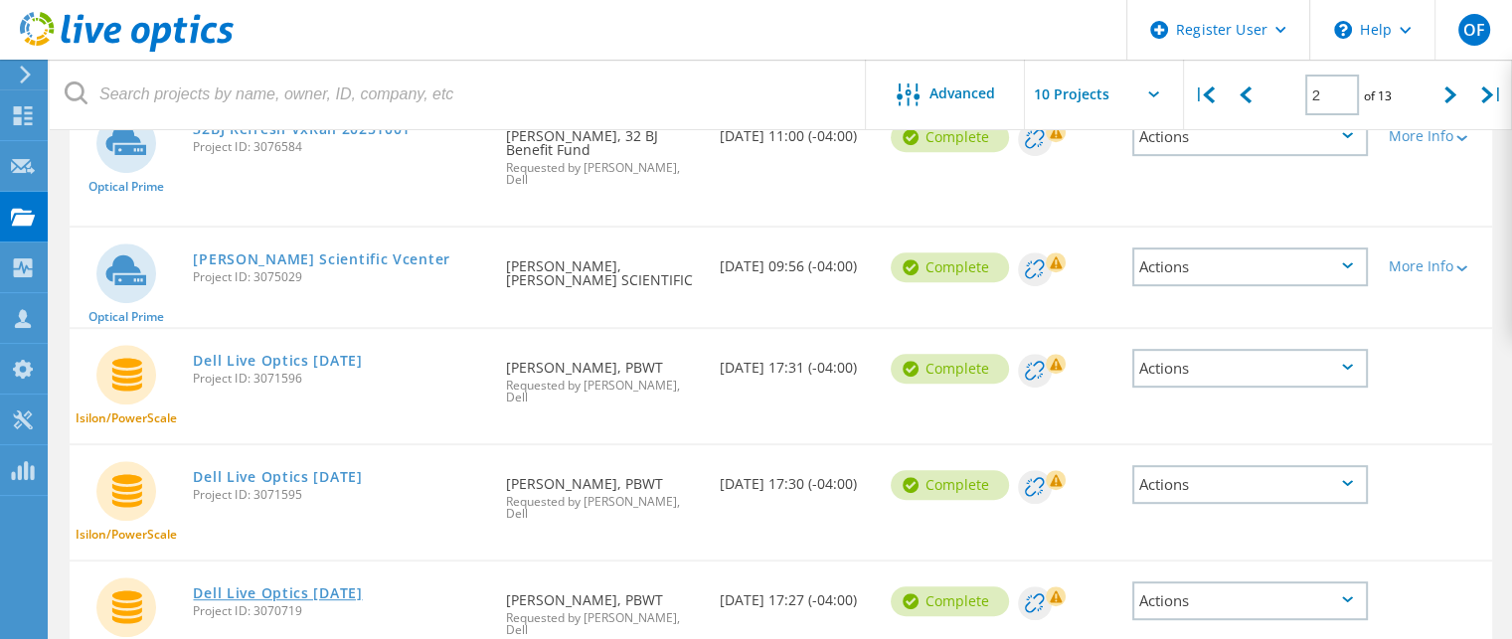
click at [280, 587] on link "Dell Live Optics [DATE]" at bounding box center [277, 594] width 169 height 14
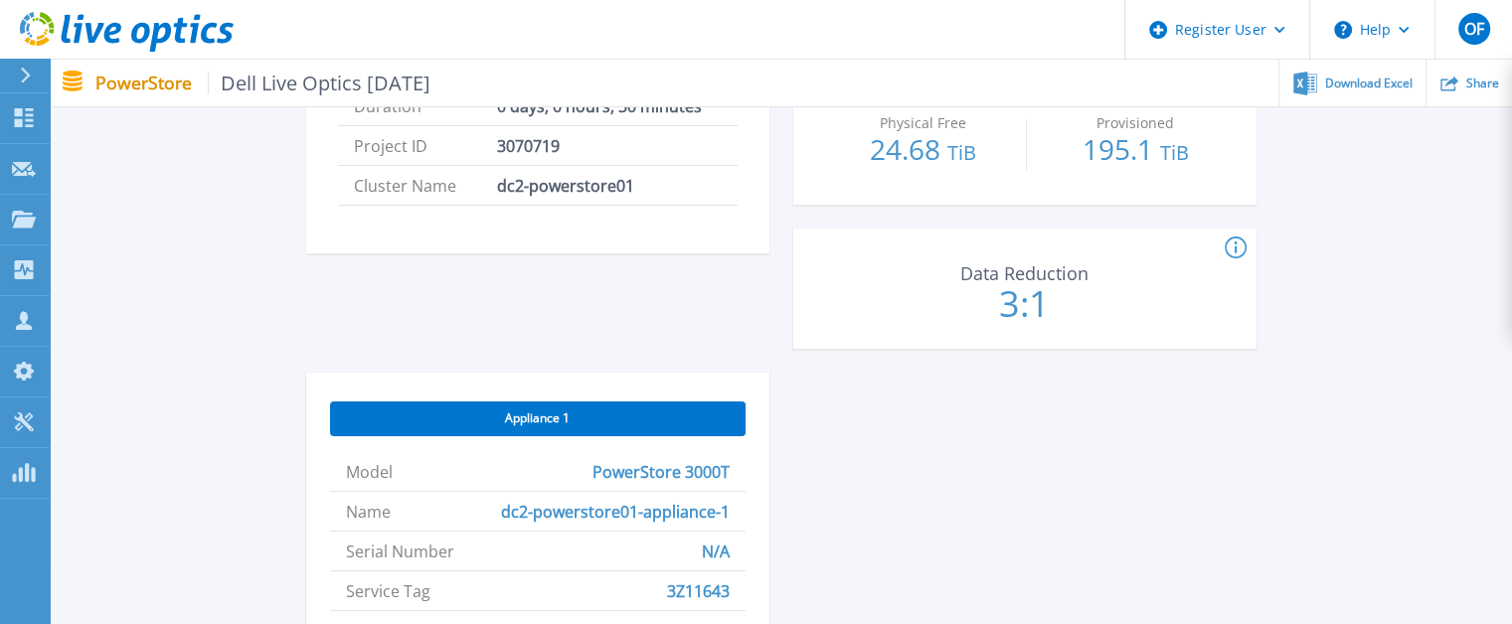
scroll to position [696, 0]
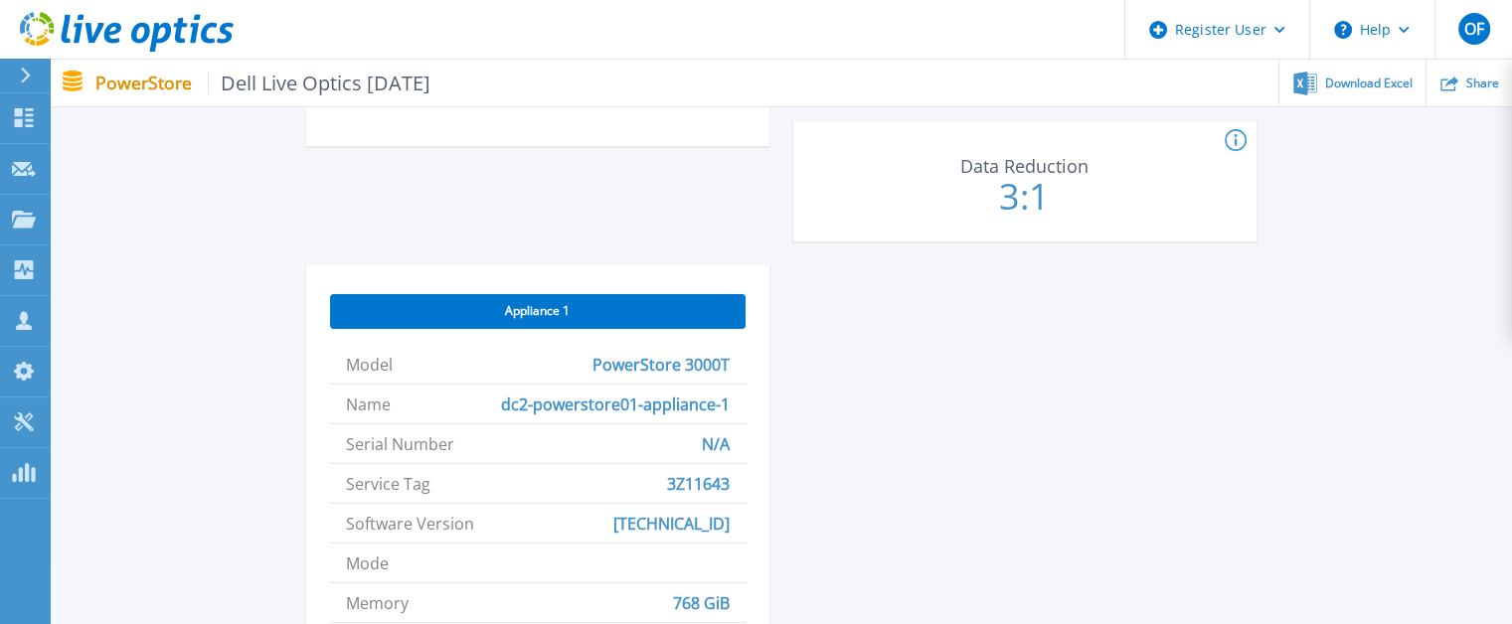
click at [693, 485] on span "3Z11643" at bounding box center [698, 483] width 63 height 39
copy span "3Z11643"
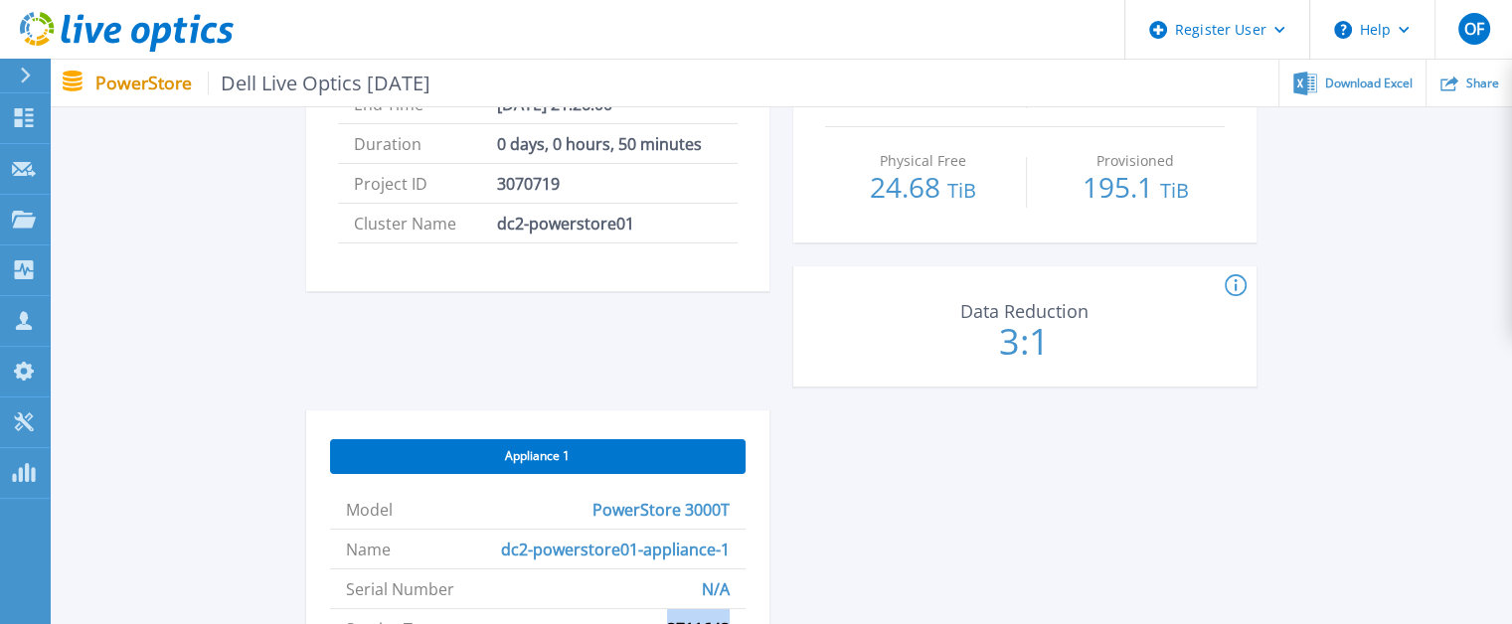
scroll to position [398, 0]
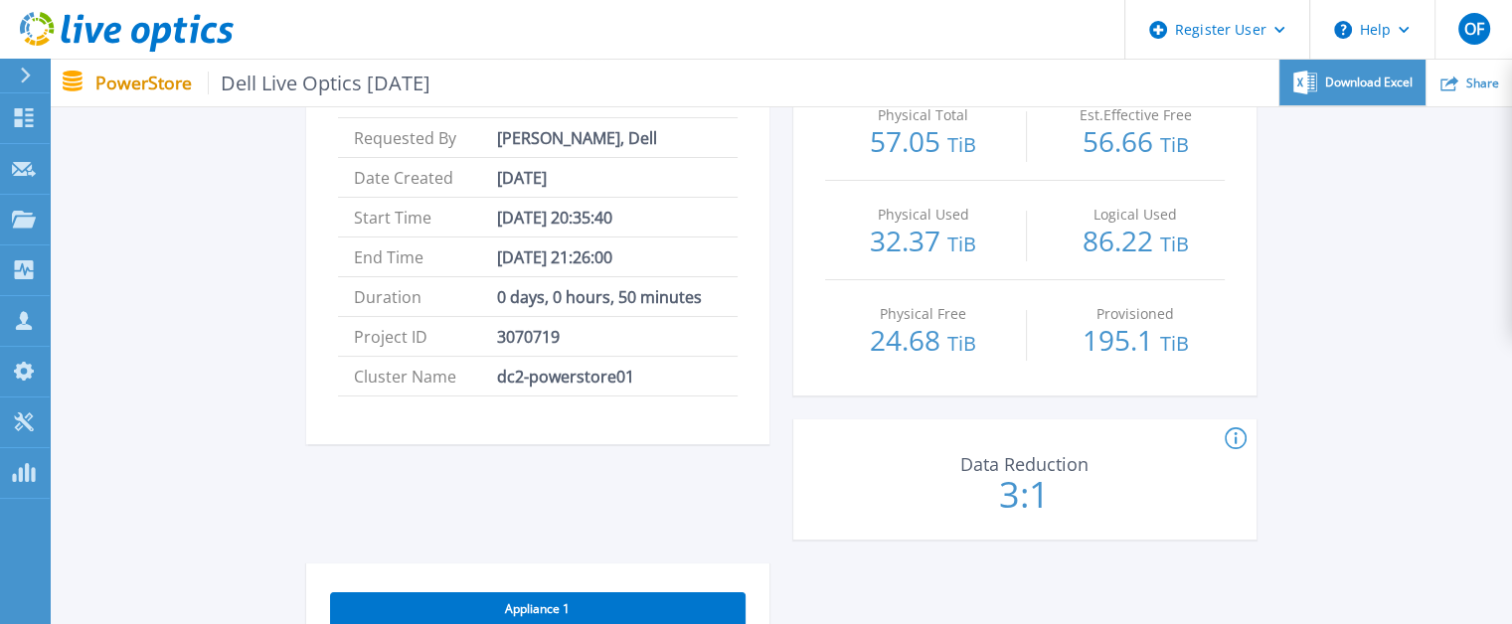
click at [1373, 90] on div "Download Excel" at bounding box center [1353, 83] width 146 height 47
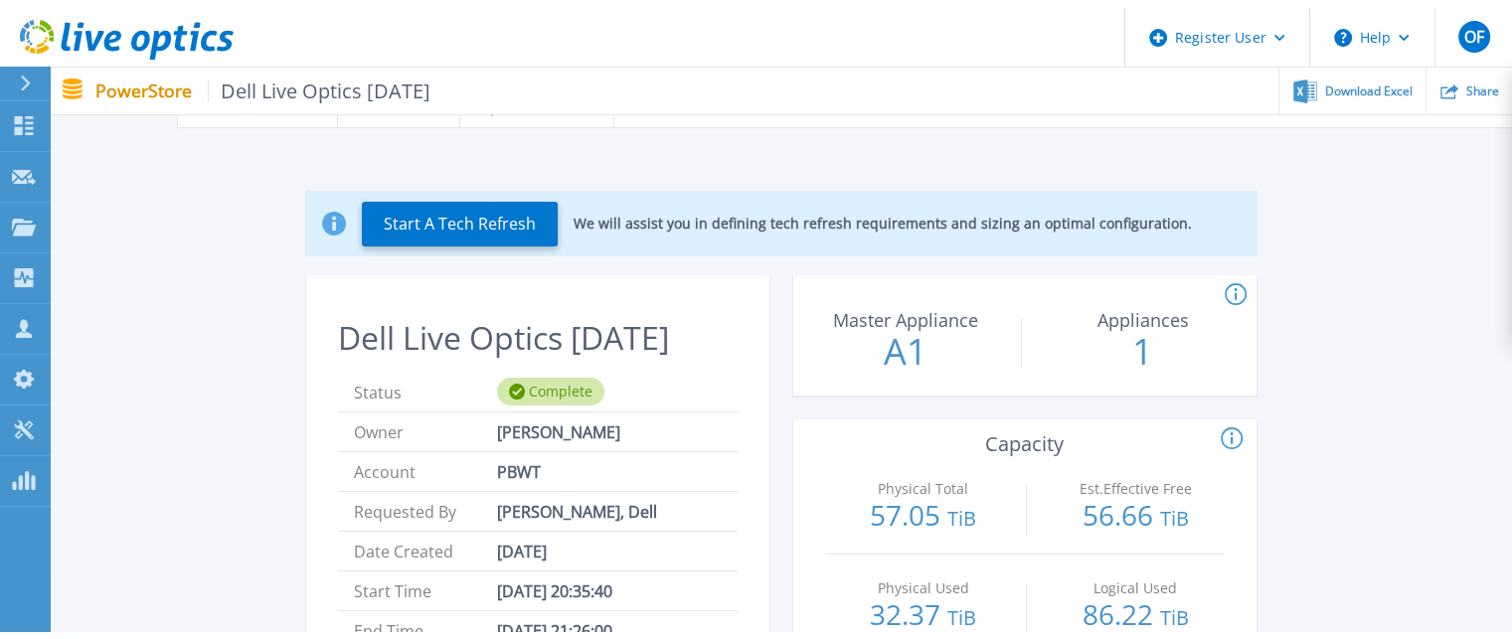
scroll to position [0, 0]
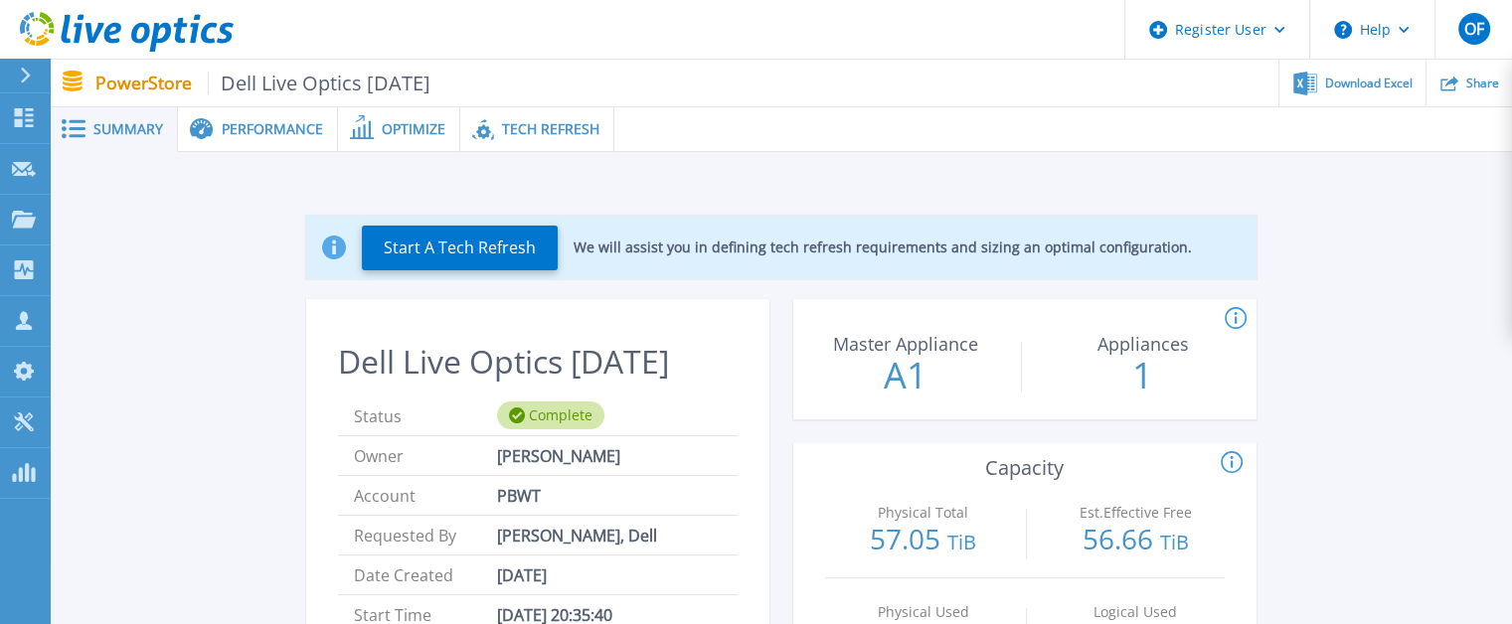
click at [536, 143] on div "Tech Refresh" at bounding box center [537, 129] width 154 height 45
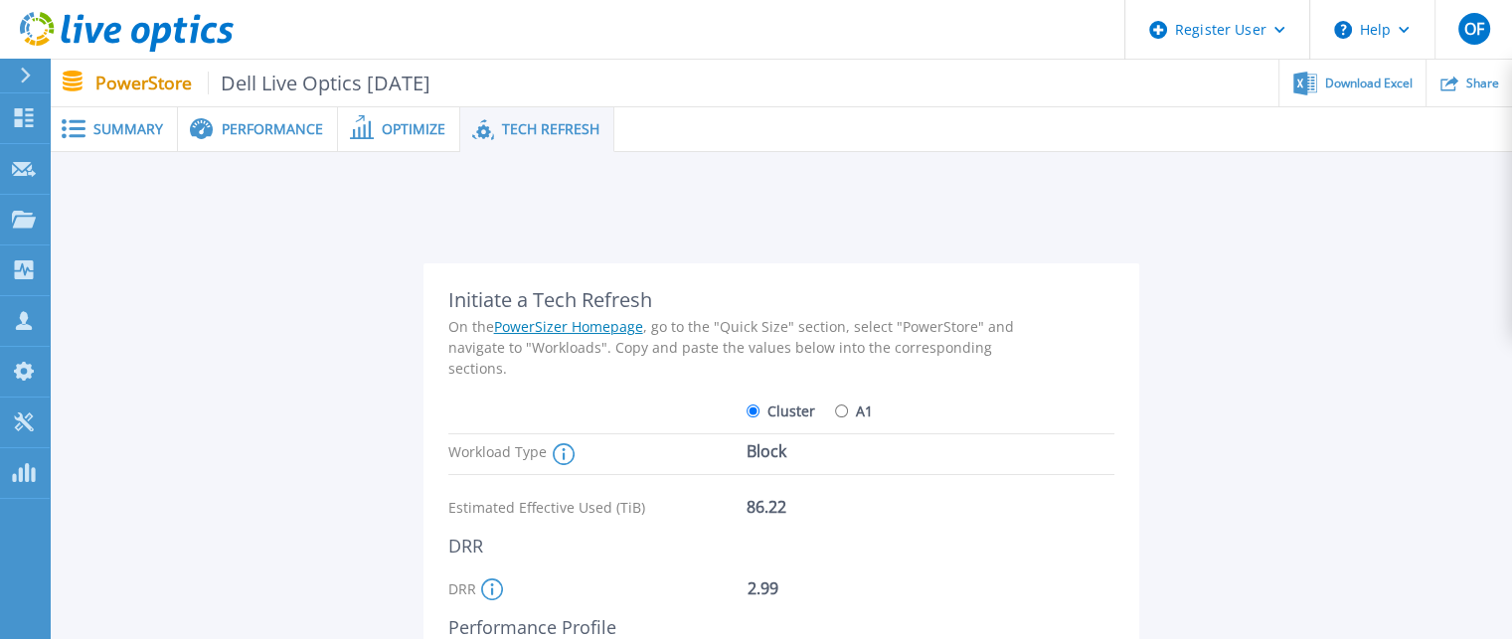
click at [391, 122] on span "Optimize" at bounding box center [414, 129] width 64 height 14
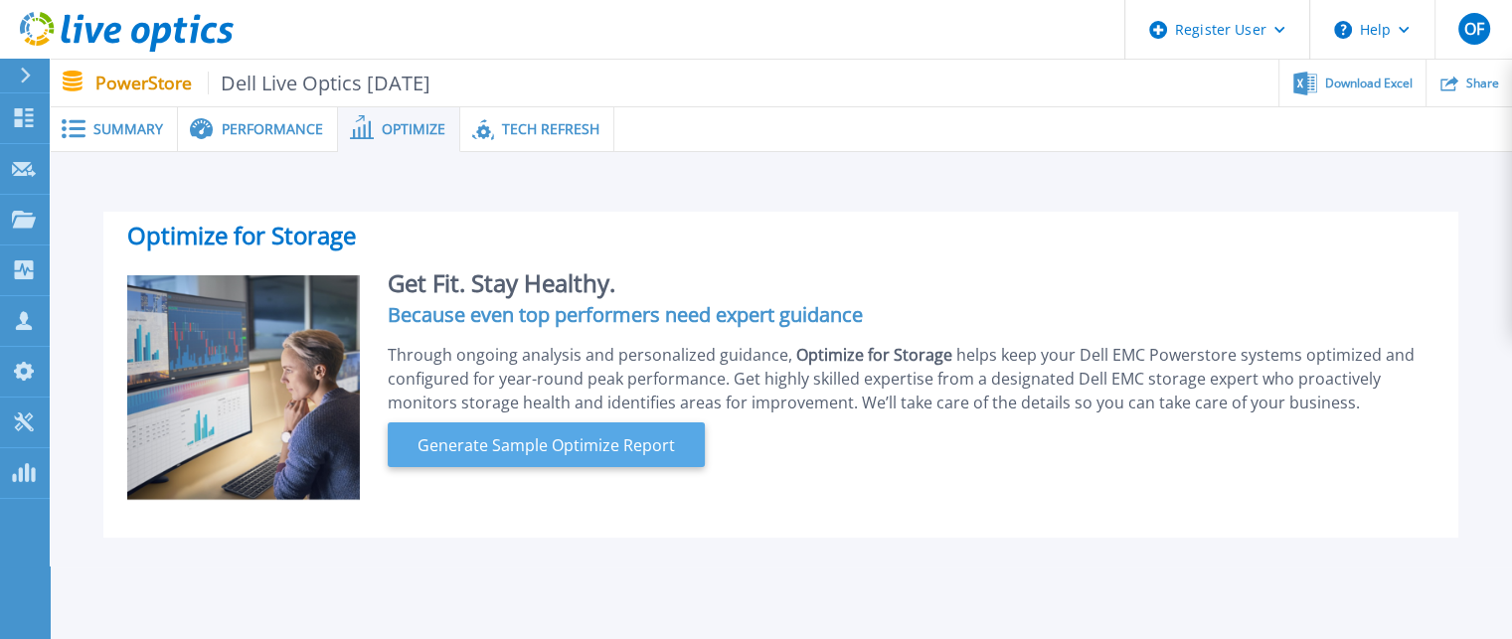
click at [502, 456] on span "Generate Sample Optimize Report" at bounding box center [546, 446] width 273 height 24
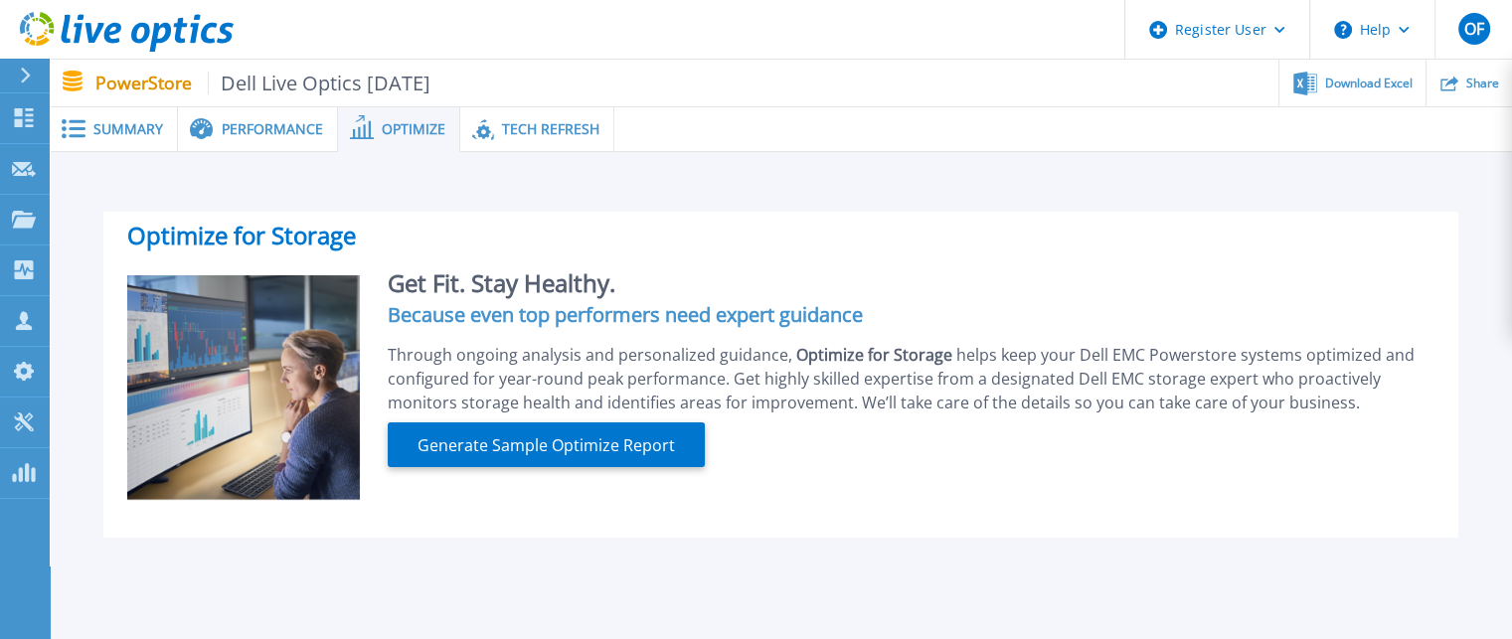
click at [91, 131] on span at bounding box center [72, 128] width 44 height 19
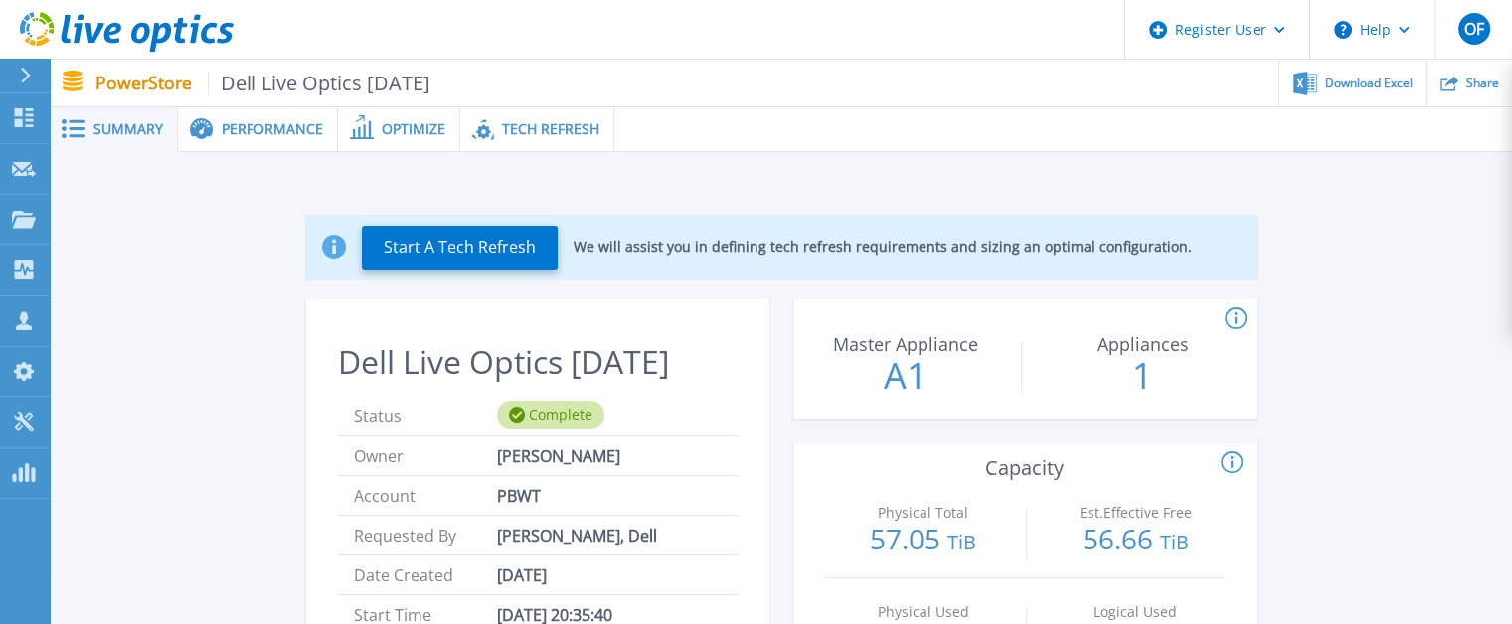
click at [250, 118] on div "Performance" at bounding box center [258, 129] width 160 height 45
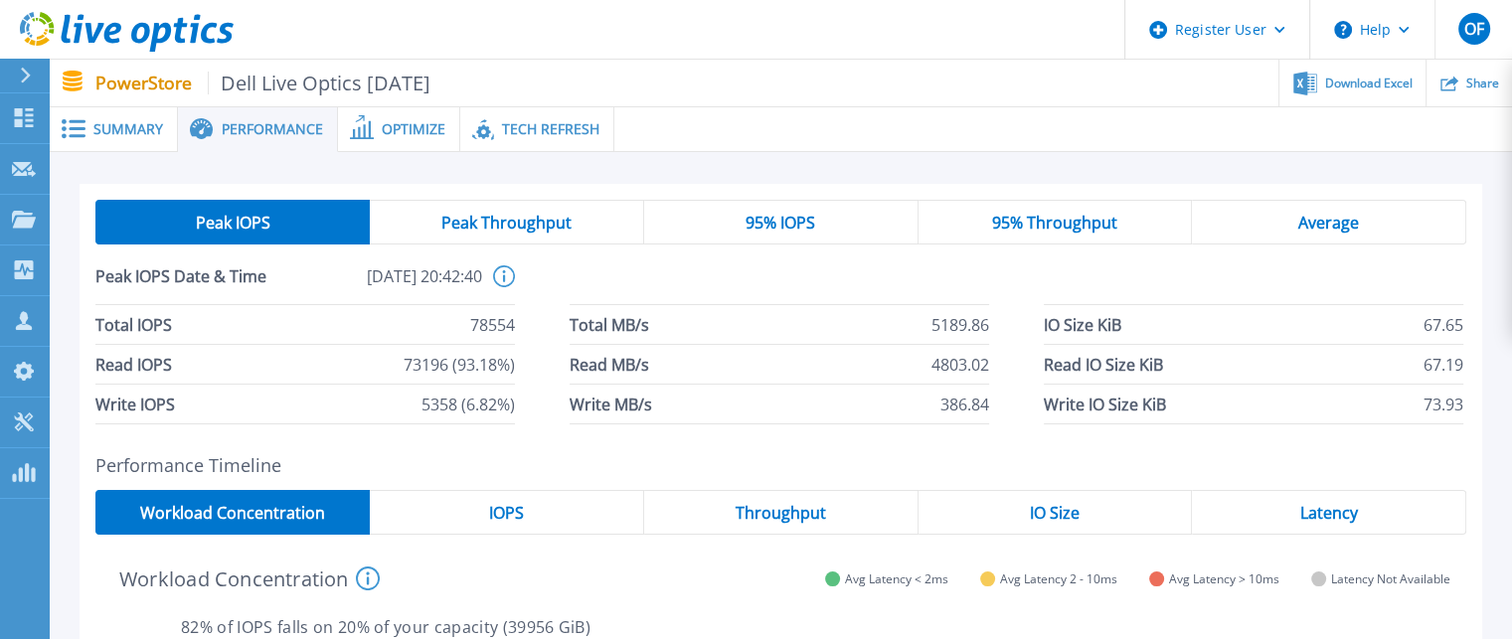
click at [408, 130] on span "Optimize" at bounding box center [414, 129] width 64 height 14
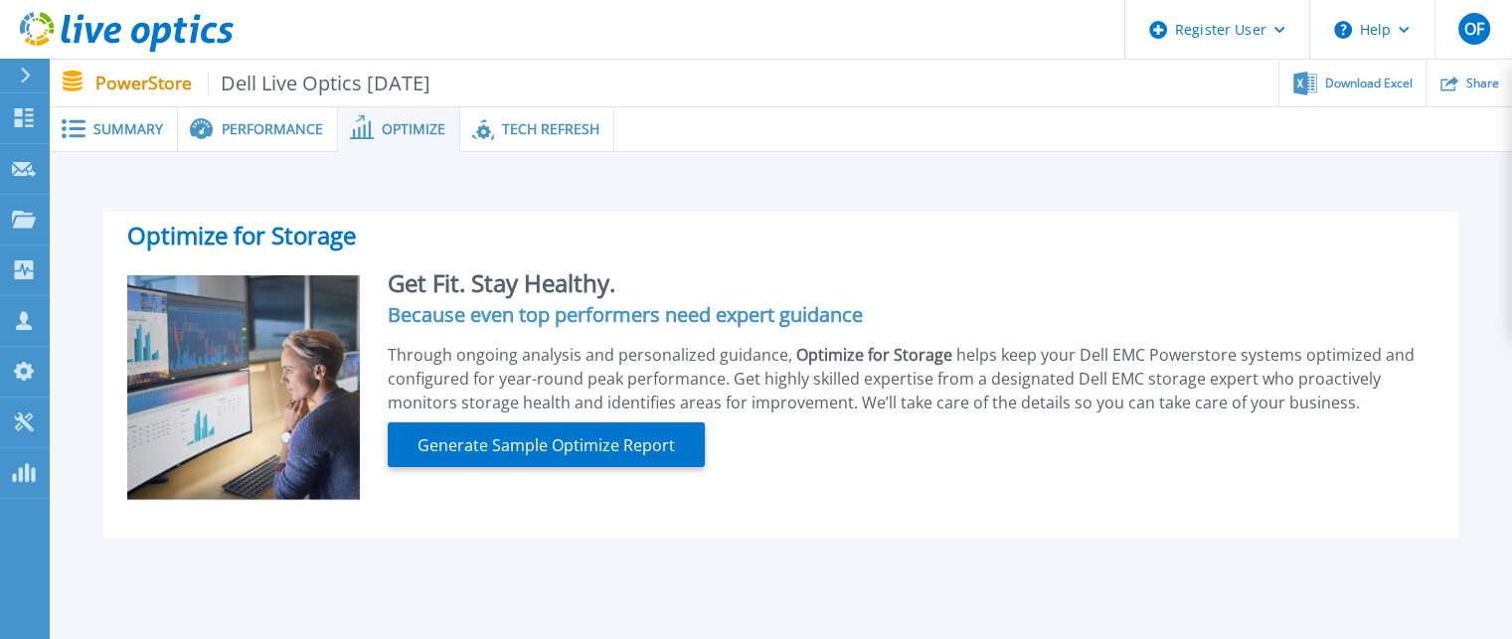
click at [271, 139] on div "Performance" at bounding box center [258, 129] width 160 height 45
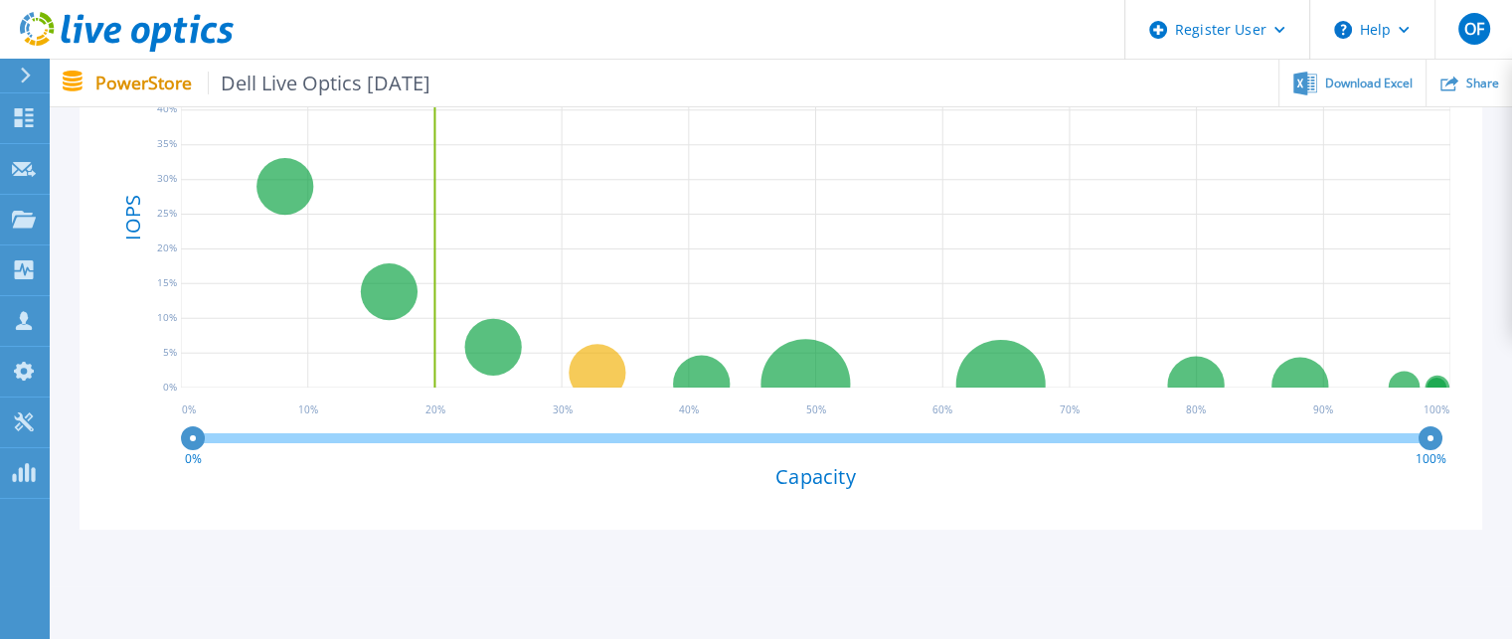
scroll to position [689, 0]
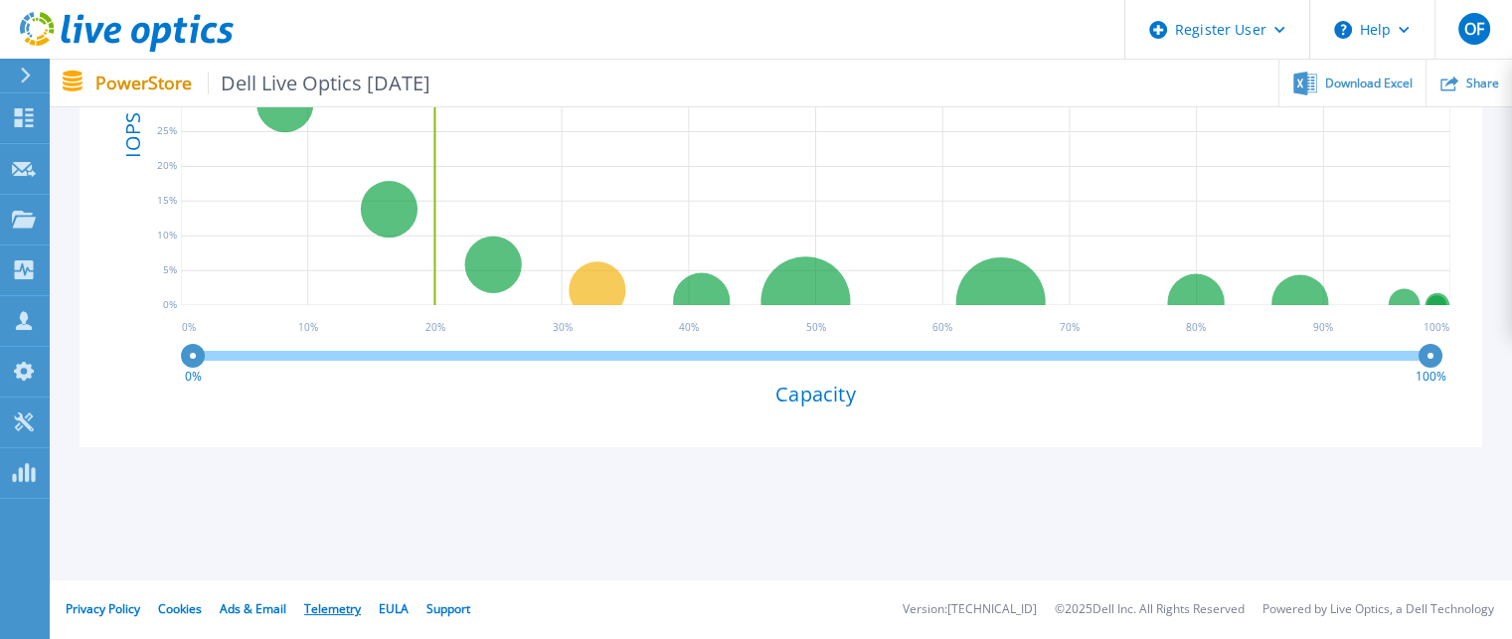
click at [330, 611] on link "Telemetry" at bounding box center [332, 609] width 57 height 17
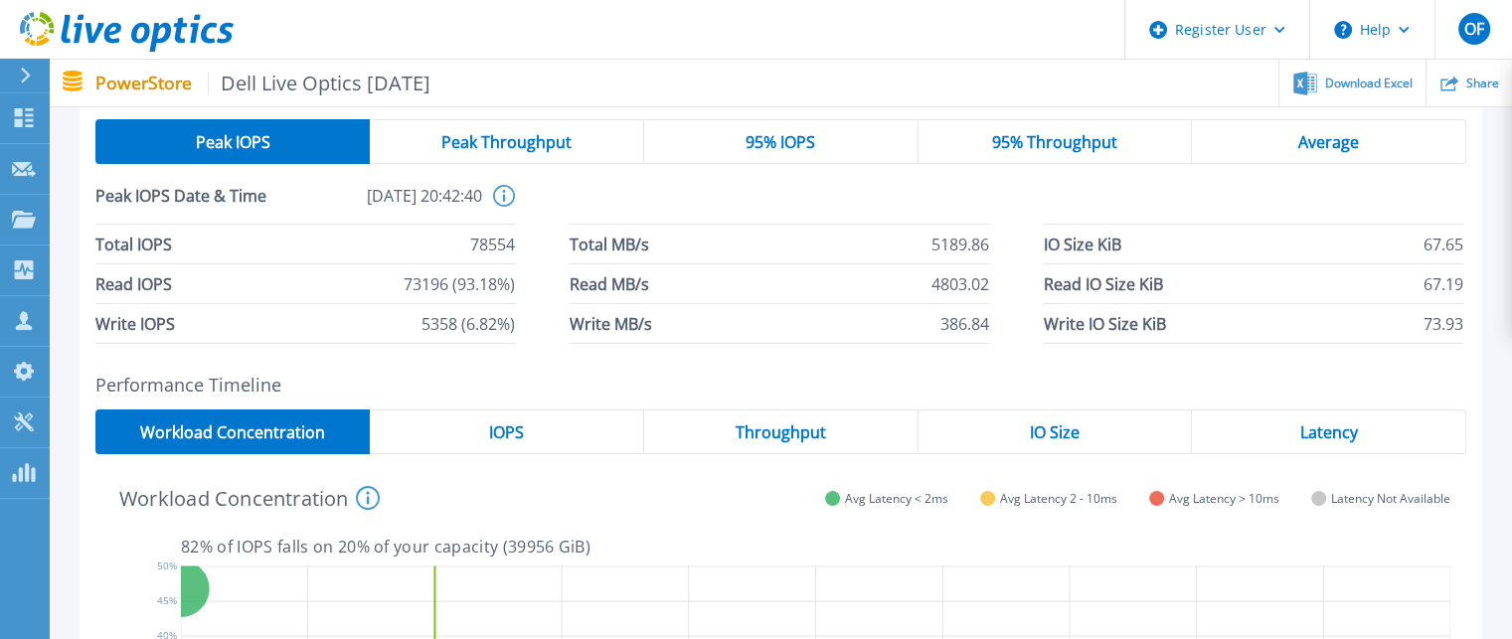
scroll to position [0, 0]
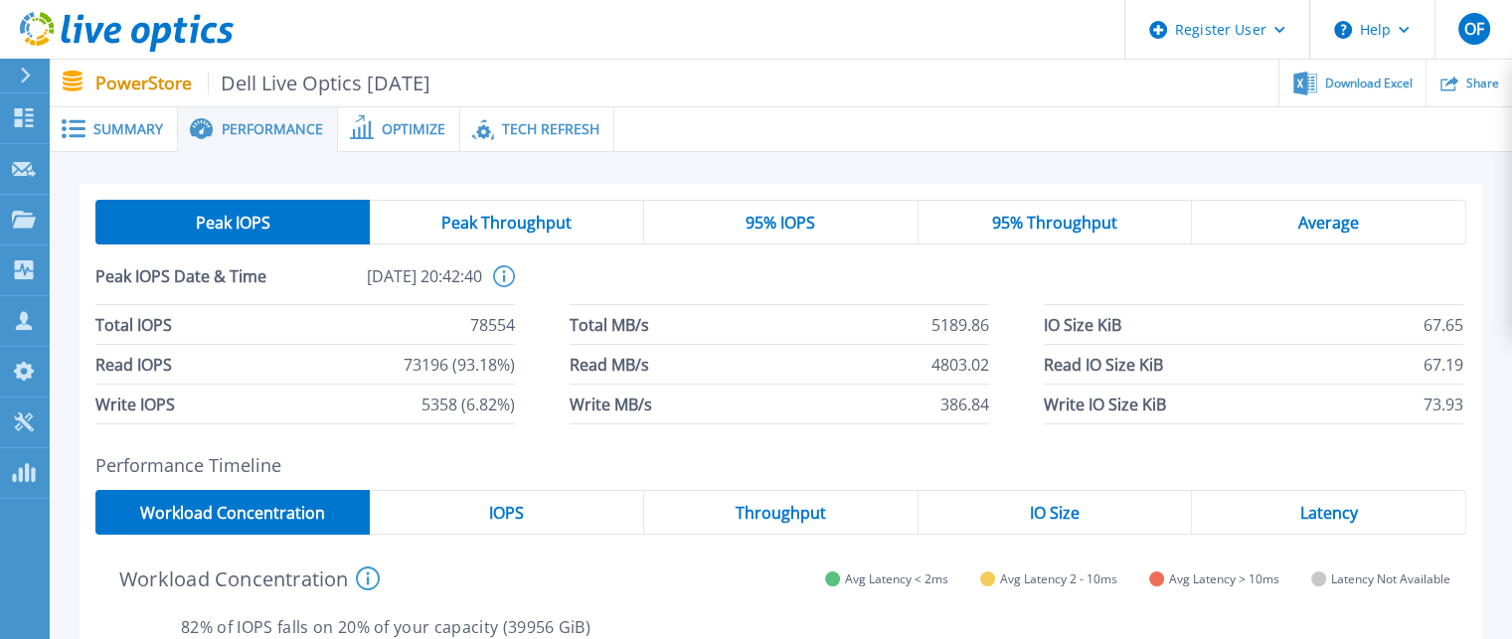
click at [414, 127] on span "Optimize" at bounding box center [414, 129] width 64 height 14
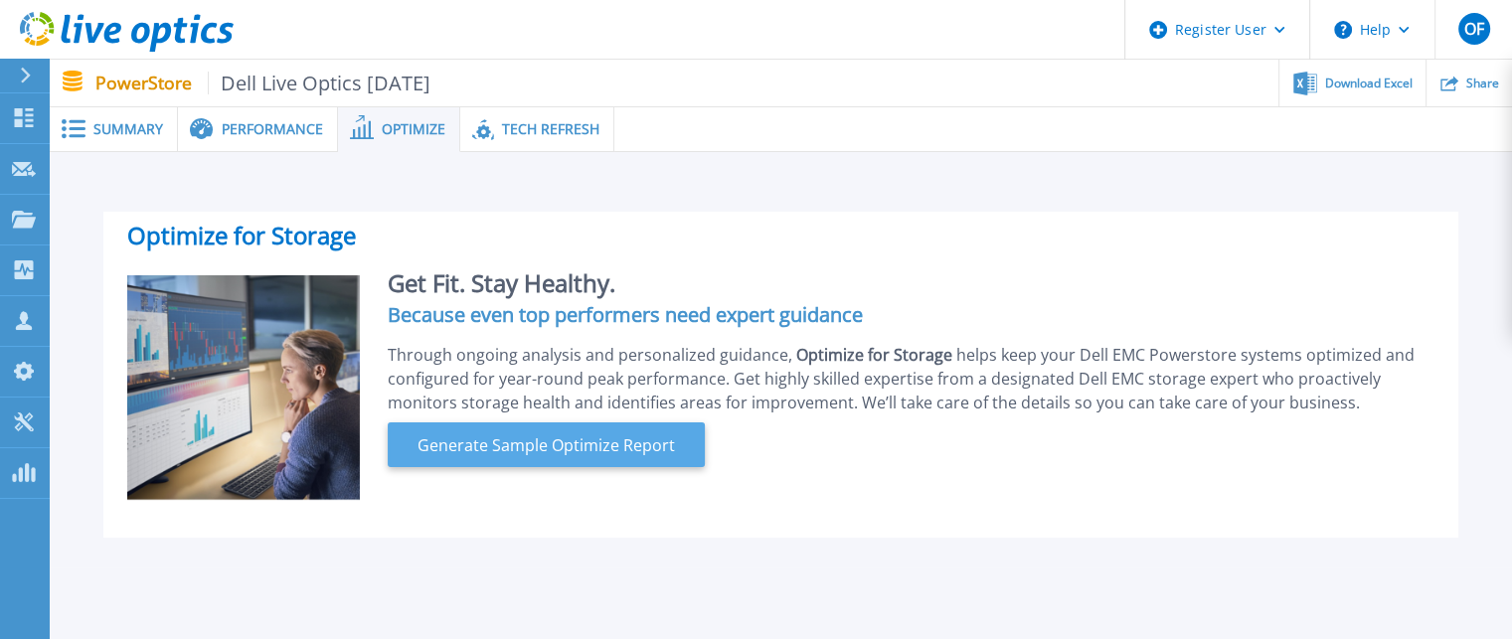
click at [502, 447] on span "Generate Sample Optimize Report" at bounding box center [546, 446] width 273 height 24
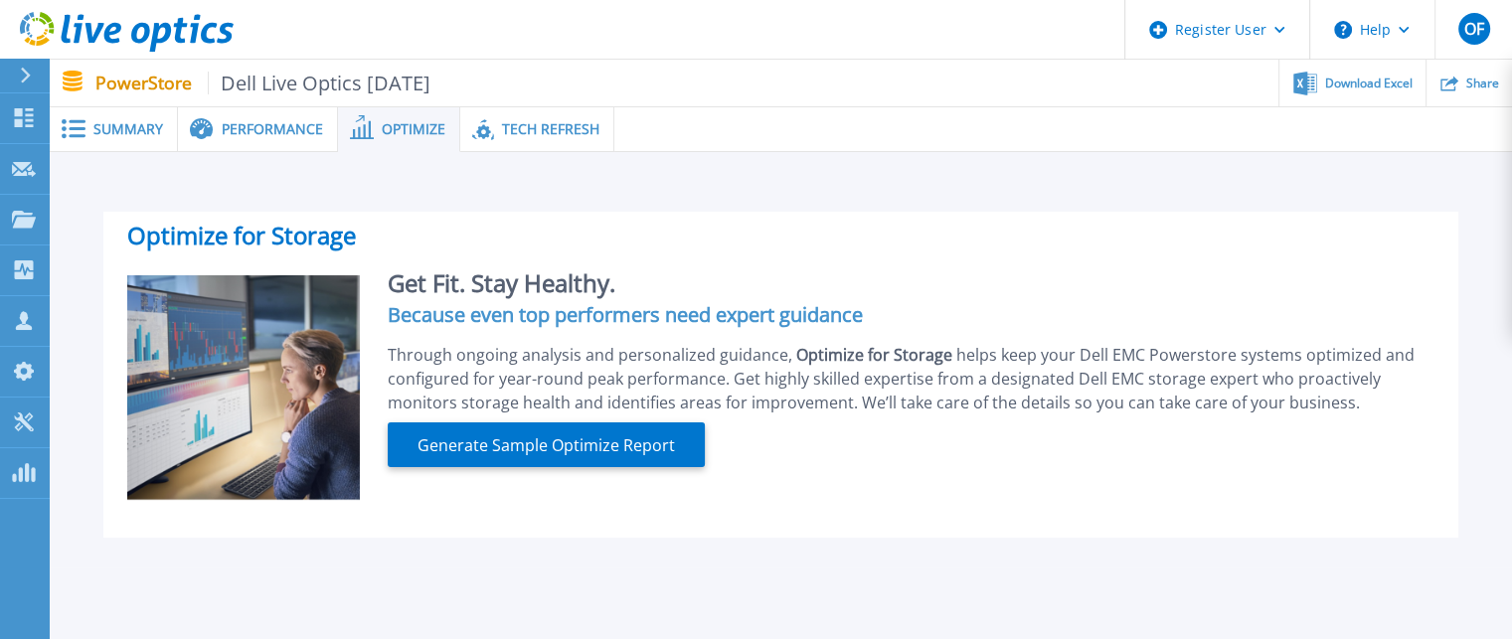
click at [533, 122] on span "Tech Refresh" at bounding box center [550, 129] width 97 height 14
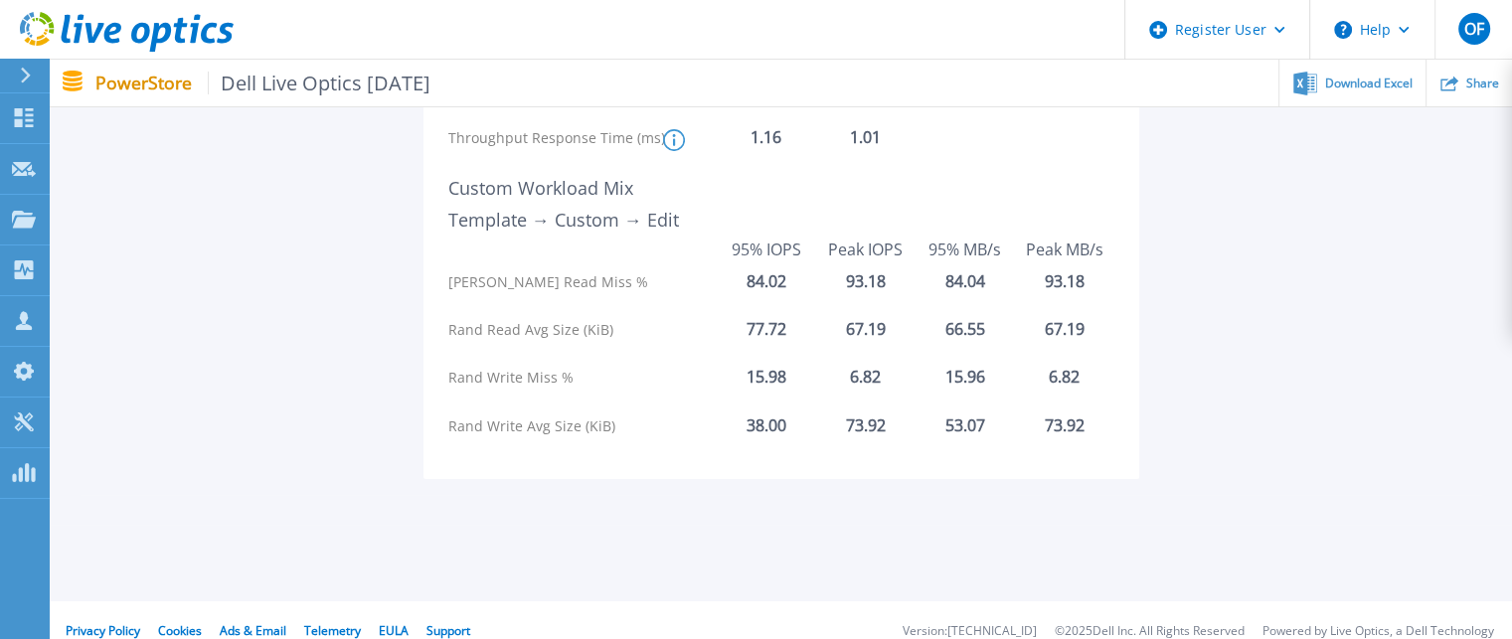
scroll to position [717, 0]
